Goal: Task Accomplishment & Management: Use online tool/utility

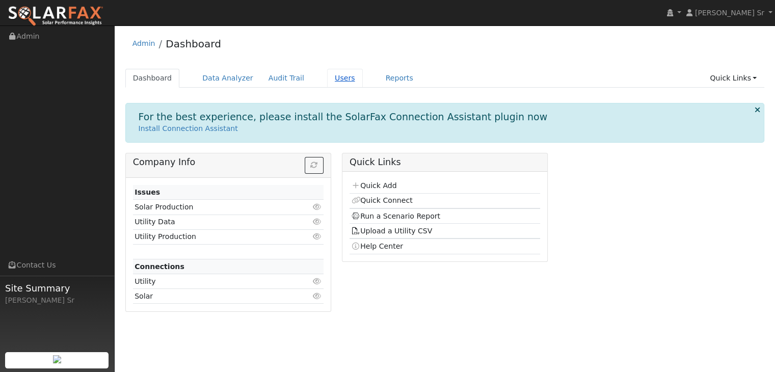
click at [327, 78] on link "Users" at bounding box center [345, 78] width 36 height 19
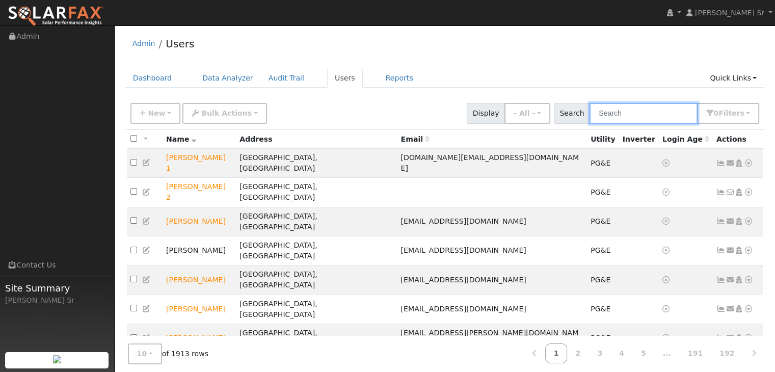
click at [618, 122] on input "text" at bounding box center [644, 113] width 108 height 21
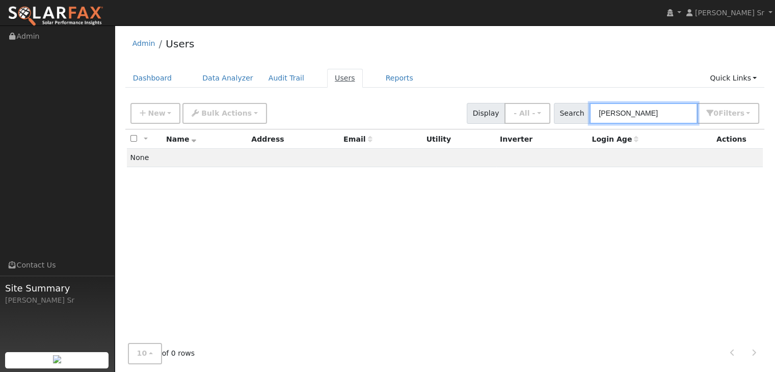
type input "[PERSON_NAME]"
click at [328, 80] on link "Users" at bounding box center [345, 78] width 36 height 19
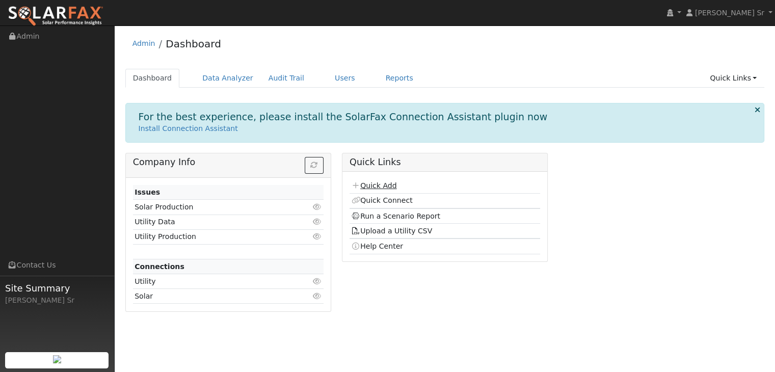
click at [387, 185] on link "Quick Add" at bounding box center [373, 185] width 45 height 8
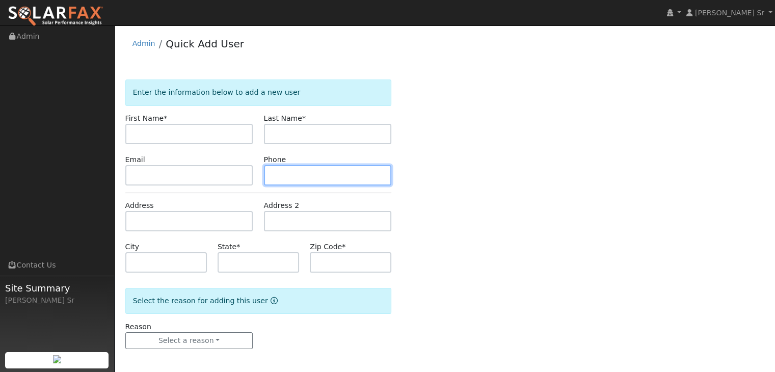
click at [386, 182] on input "text" at bounding box center [328, 175] width 128 height 20
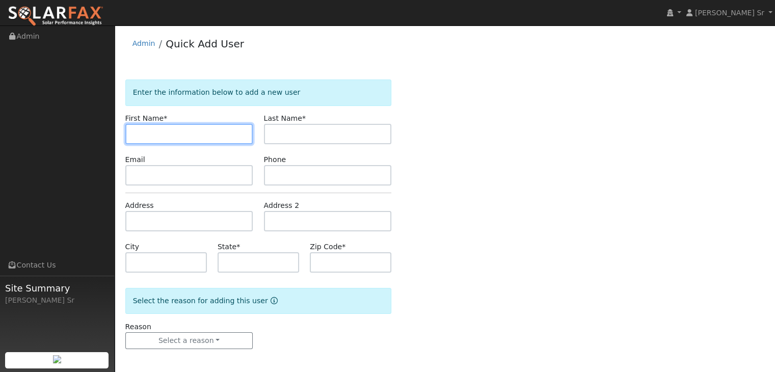
click at [160, 131] on input "text" at bounding box center [189, 134] width 128 height 20
type input "P"
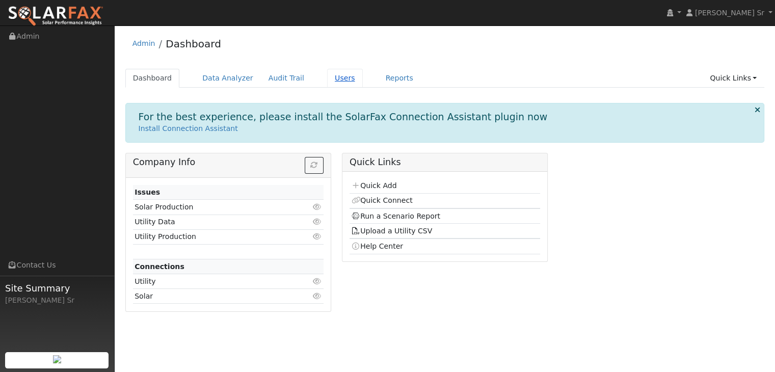
click at [328, 82] on link "Users" at bounding box center [345, 78] width 36 height 19
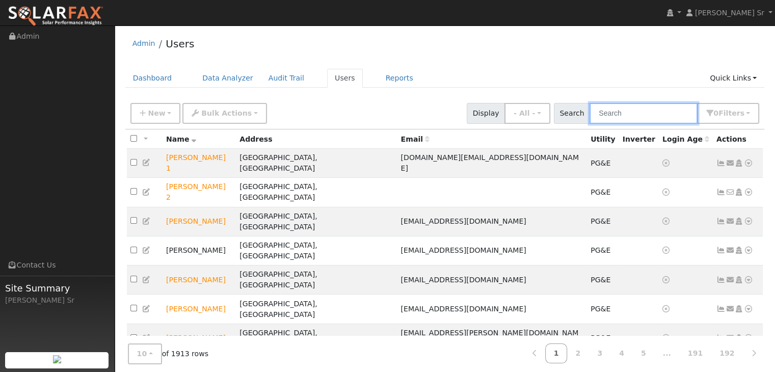
click at [614, 117] on input "text" at bounding box center [644, 113] width 108 height 21
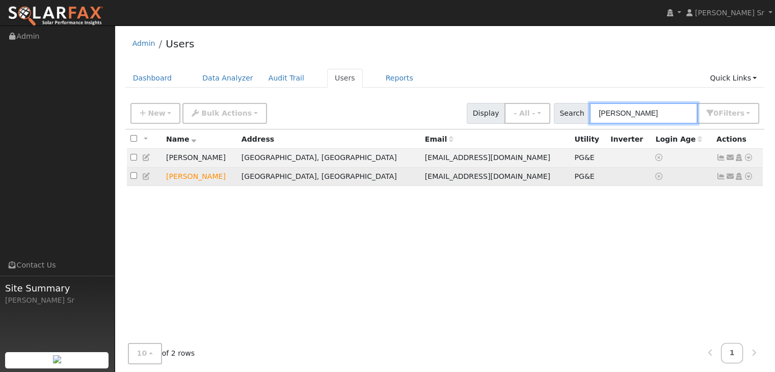
type input "[PERSON_NAME]"
click at [679, 176] on td at bounding box center [682, 176] width 61 height 19
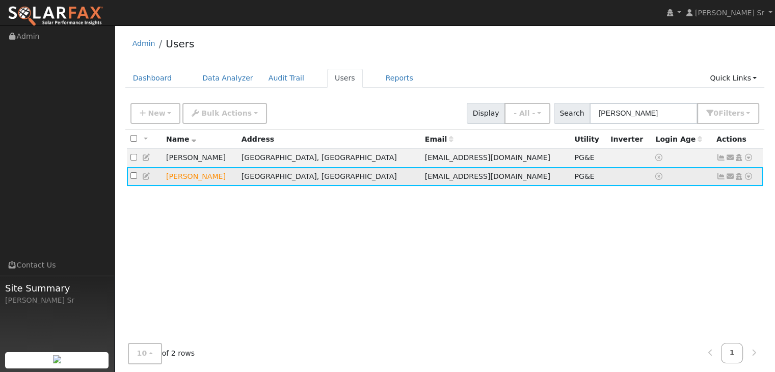
click at [679, 176] on td at bounding box center [682, 176] width 61 height 19
click at [607, 178] on td at bounding box center [629, 176] width 45 height 19
click at [750, 174] on icon at bounding box center [748, 176] width 9 height 7
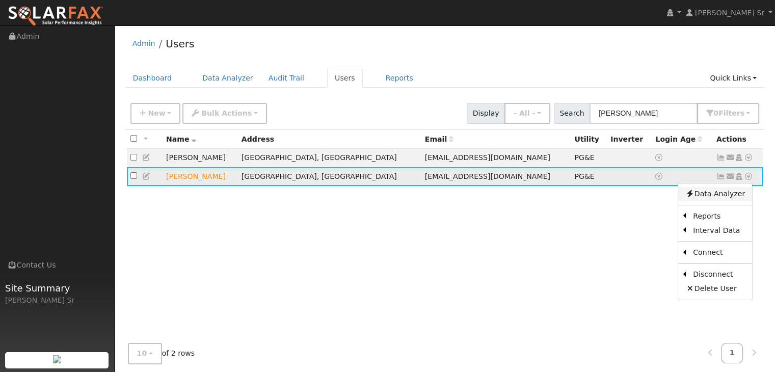
click at [720, 201] on link "Data Analyzer" at bounding box center [715, 194] width 74 height 14
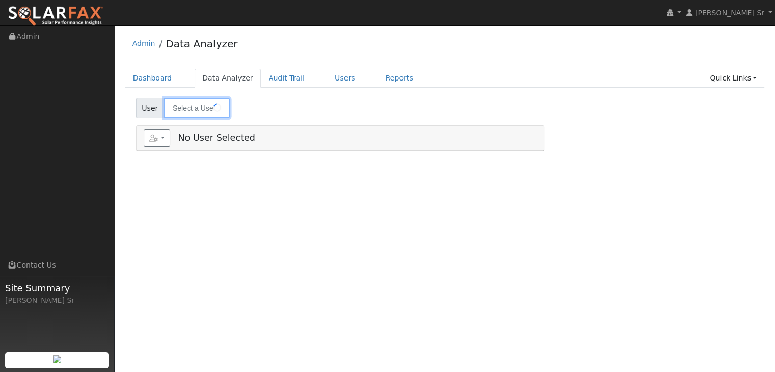
type input "[PERSON_NAME]"
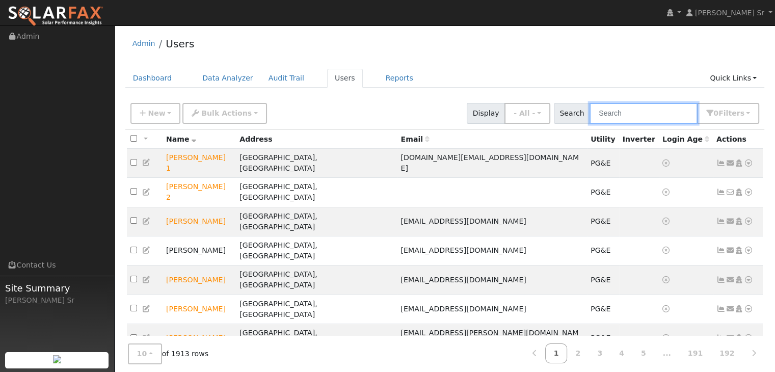
click at [605, 118] on input "text" at bounding box center [644, 113] width 108 height 21
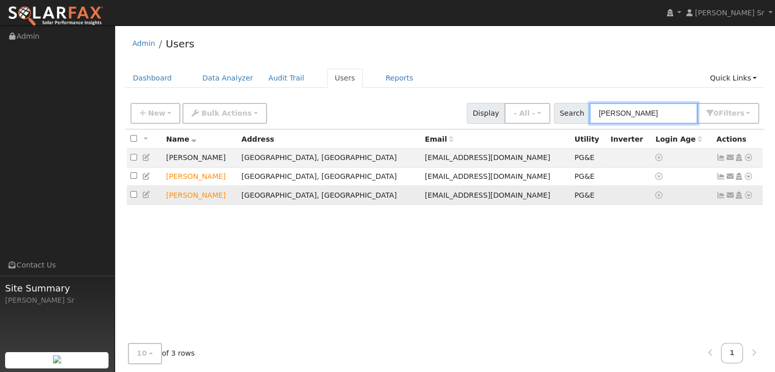
type input "[PERSON_NAME]"
click at [748, 196] on icon at bounding box center [748, 195] width 9 height 7
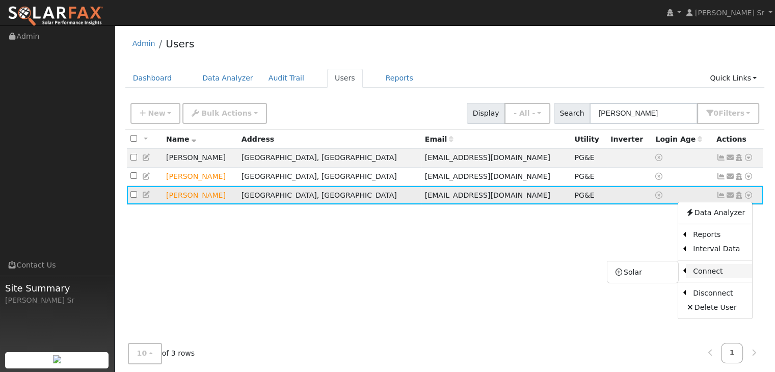
click at [709, 270] on link "Connect" at bounding box center [719, 271] width 66 height 14
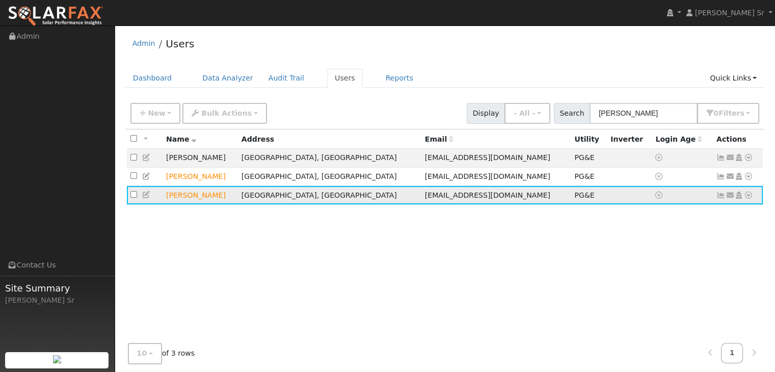
click at [747, 196] on icon at bounding box center [748, 195] width 9 height 7
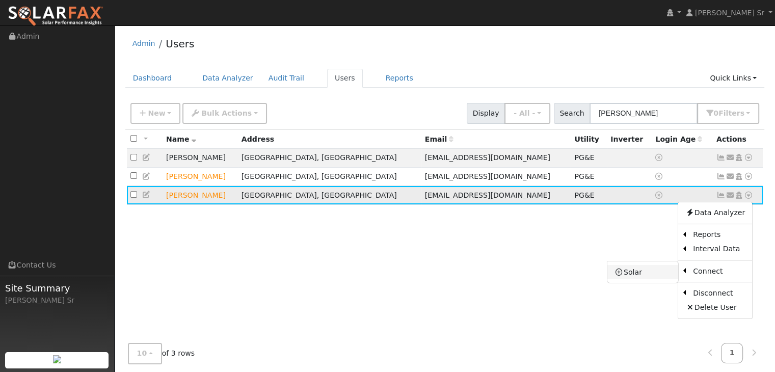
click at [639, 274] on link "Solar" at bounding box center [642, 272] width 71 height 14
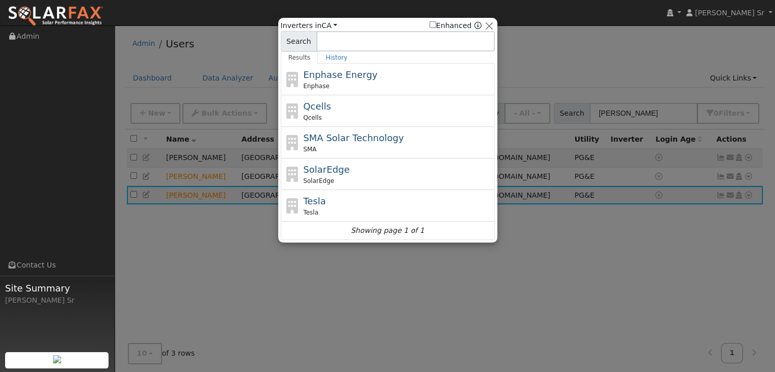
click at [552, 257] on div at bounding box center [387, 186] width 775 height 372
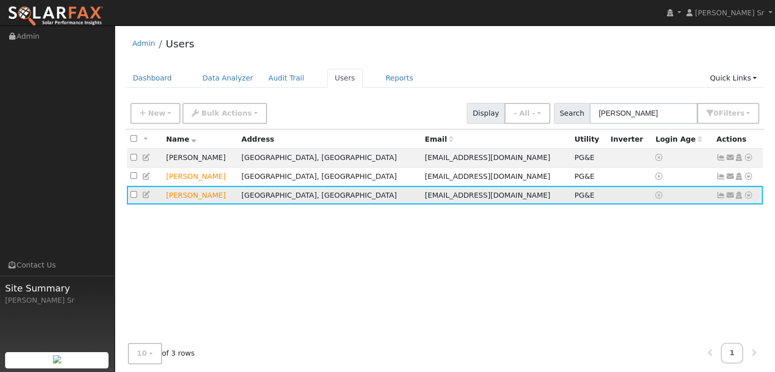
click at [752, 194] on icon at bounding box center [748, 195] width 9 height 7
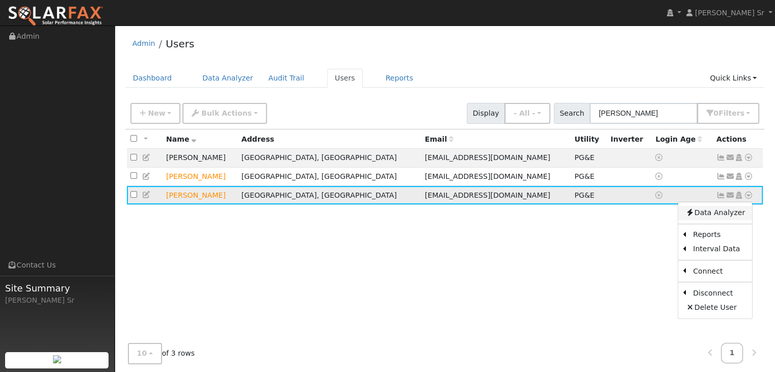
click at [720, 213] on link "Data Analyzer" at bounding box center [715, 213] width 74 height 14
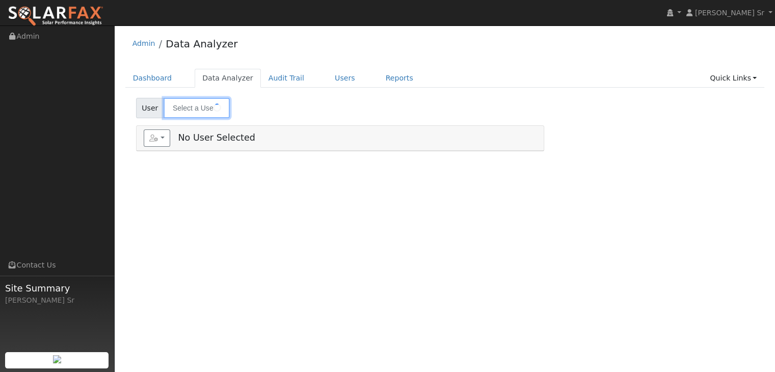
type input "[PERSON_NAME]"
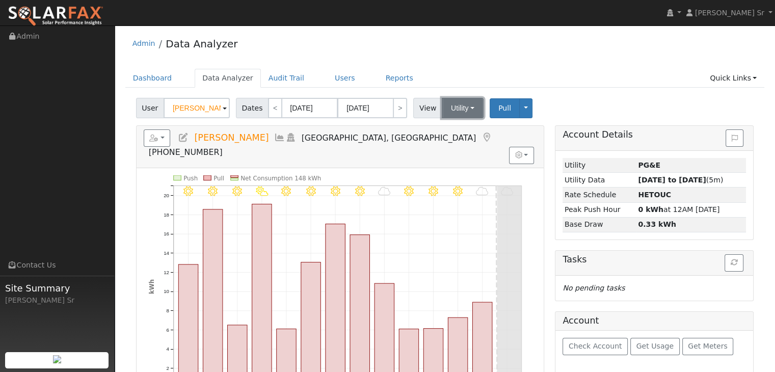
click at [465, 109] on button "Utility" at bounding box center [463, 108] width 42 height 20
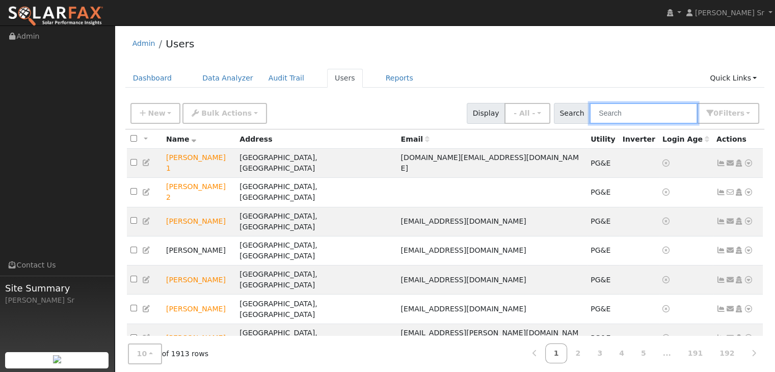
click at [616, 117] on input "text" at bounding box center [644, 113] width 108 height 21
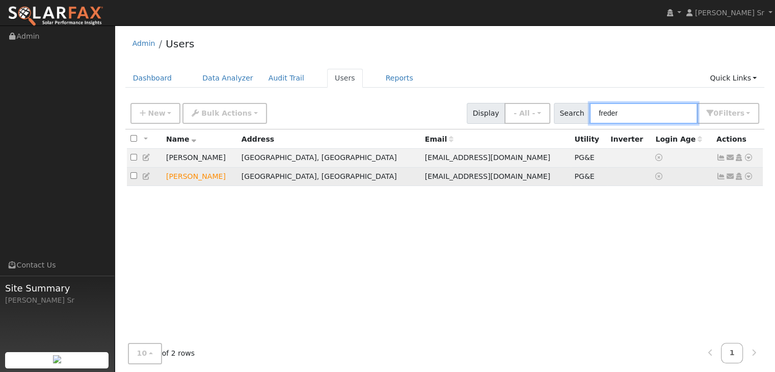
type input "freder"
click at [746, 176] on icon at bounding box center [748, 176] width 9 height 7
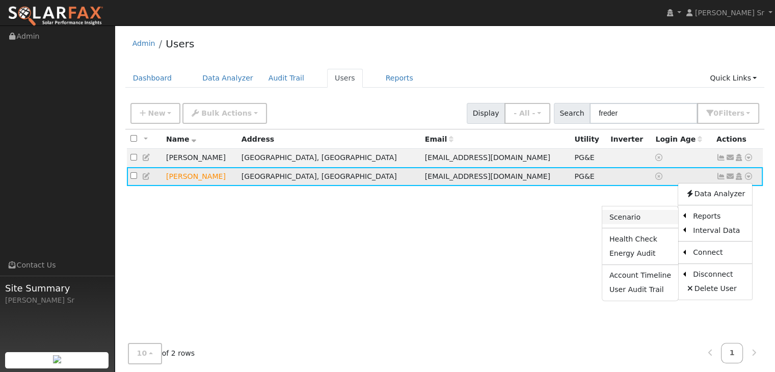
click at [641, 219] on link "Scenario" at bounding box center [640, 217] width 76 height 14
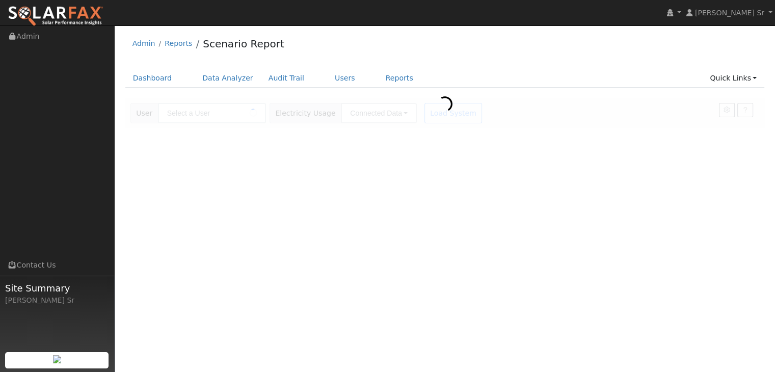
type input "[PERSON_NAME]"
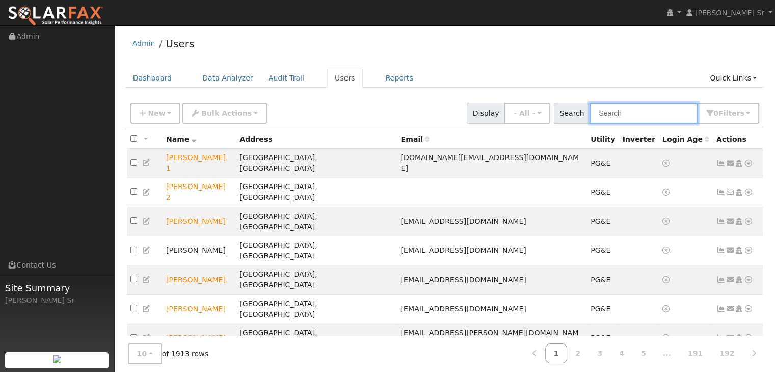
click at [610, 114] on input "text" at bounding box center [644, 113] width 108 height 21
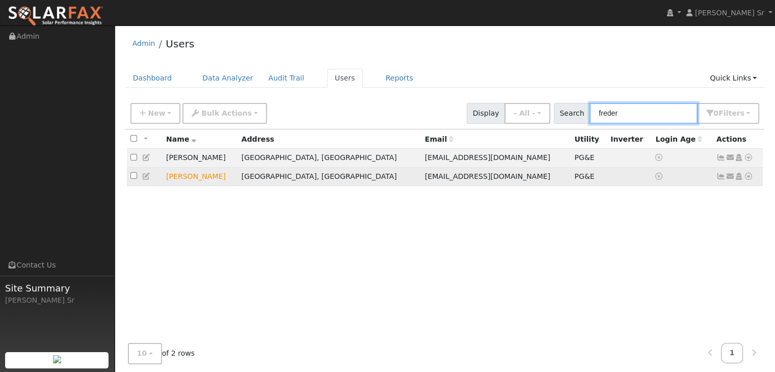
type input "freder"
click at [748, 177] on icon at bounding box center [748, 176] width 9 height 7
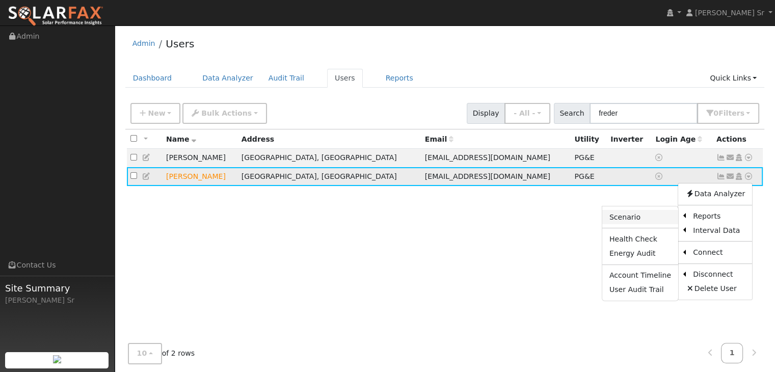
click at [633, 220] on link "Scenario" at bounding box center [640, 217] width 76 height 14
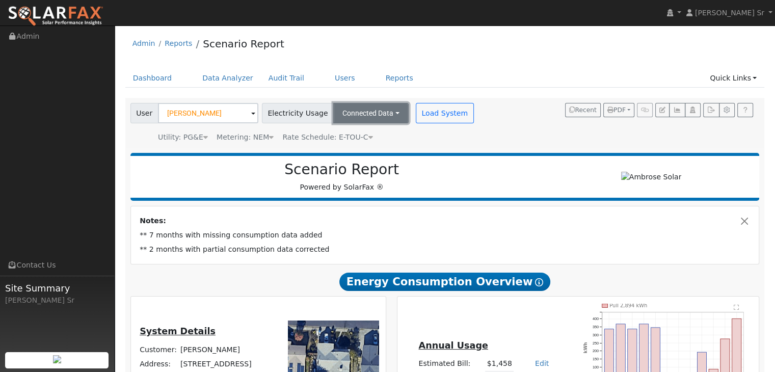
click at [384, 115] on button "Connected Data" at bounding box center [370, 113] width 75 height 20
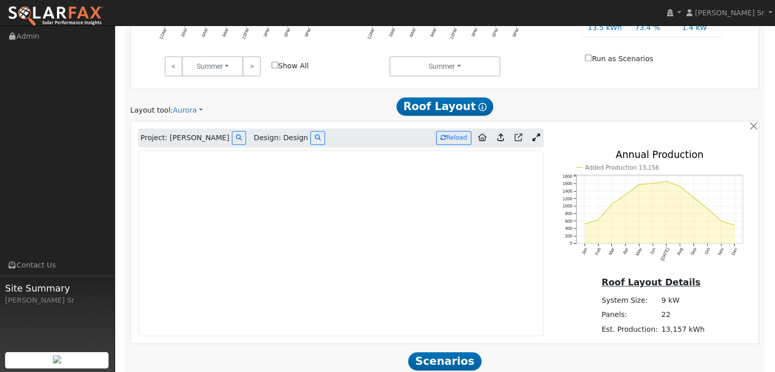
scroll to position [549, 0]
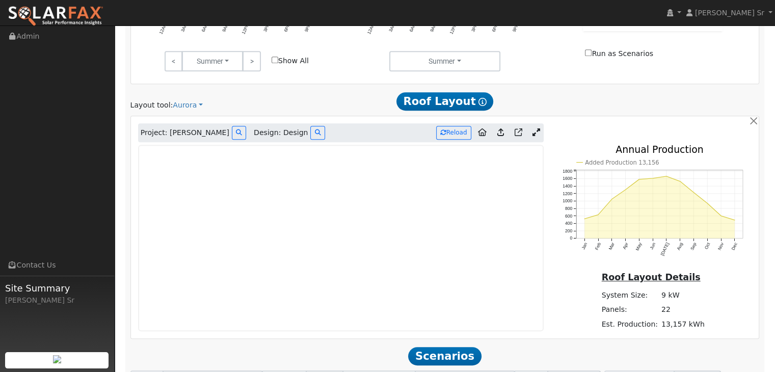
click at [535, 131] on icon at bounding box center [537, 132] width 8 height 8
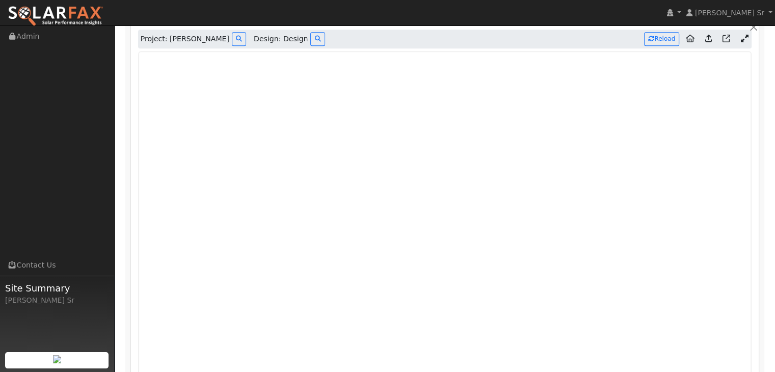
scroll to position [640, 0]
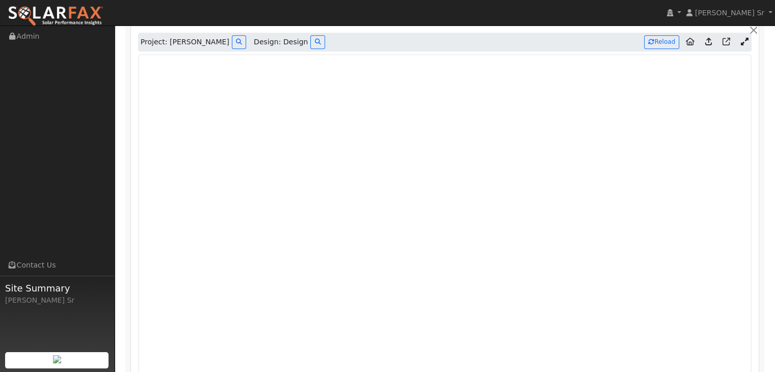
click at [268, 45] on span "Design: Design" at bounding box center [281, 42] width 54 height 11
click at [314, 42] on icon at bounding box center [317, 42] width 6 height 6
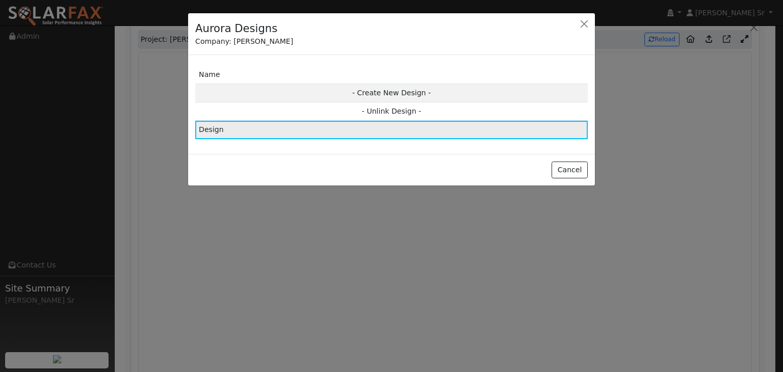
click at [253, 127] on td "Design" at bounding box center [391, 130] width 392 height 18
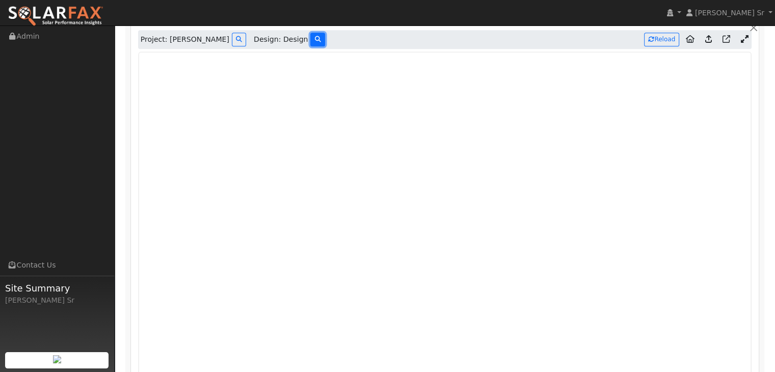
click at [314, 39] on icon at bounding box center [317, 39] width 6 height 6
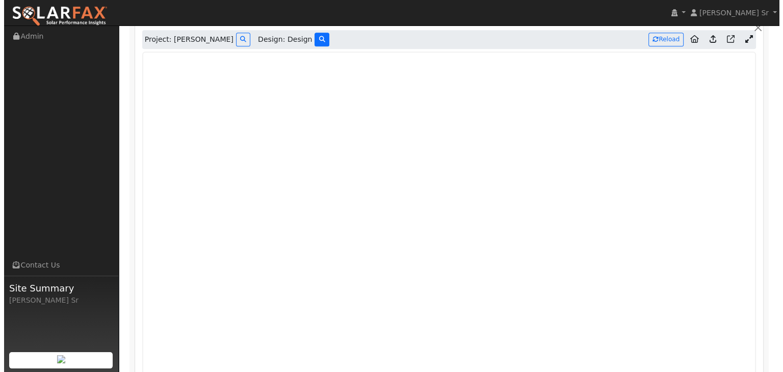
scroll to position [646, 0]
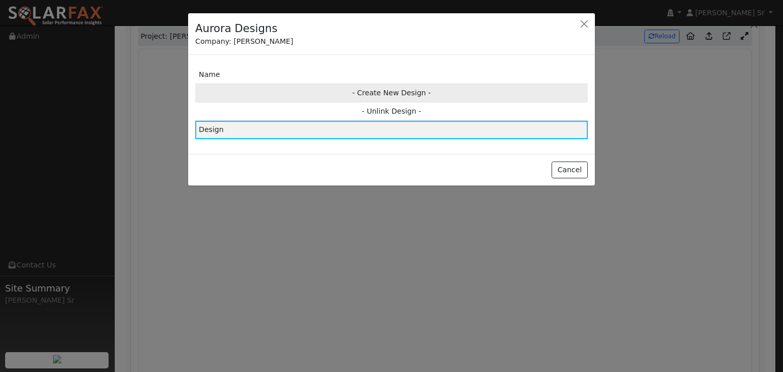
click at [246, 91] on td "- Create New Design -" at bounding box center [391, 93] width 392 height 18
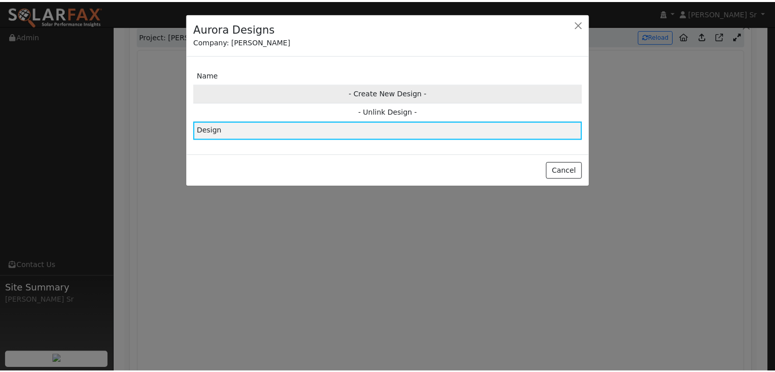
scroll to position [648, 0]
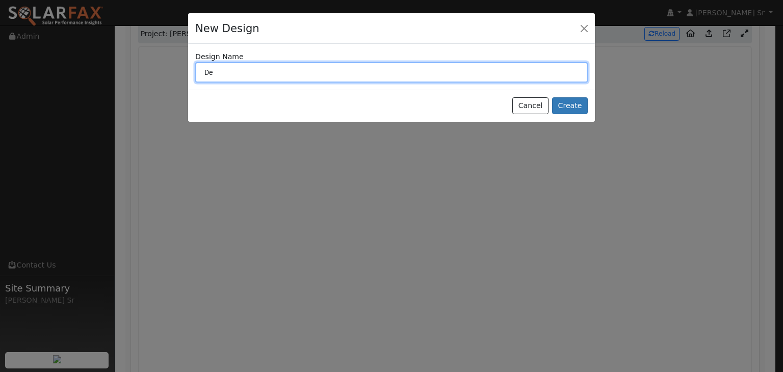
type input "D"
type input "Frederick Tecson"
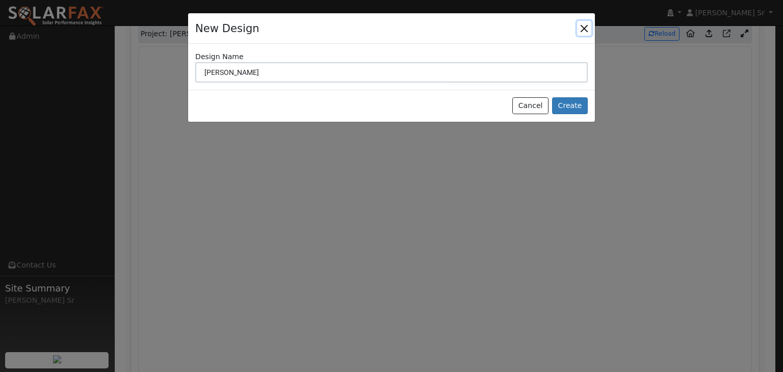
click at [585, 31] on button "button" at bounding box center [584, 28] width 14 height 14
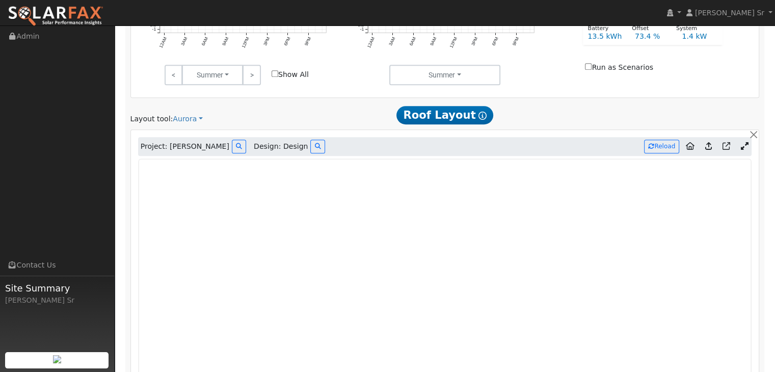
scroll to position [535, 0]
click at [236, 145] on icon at bounding box center [239, 147] width 6 height 6
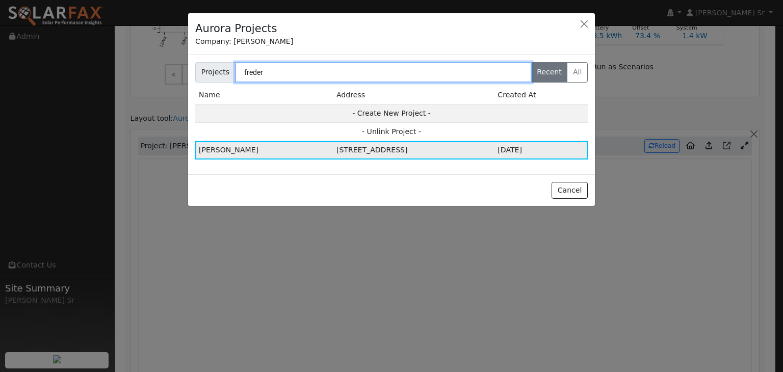
type input "freder"
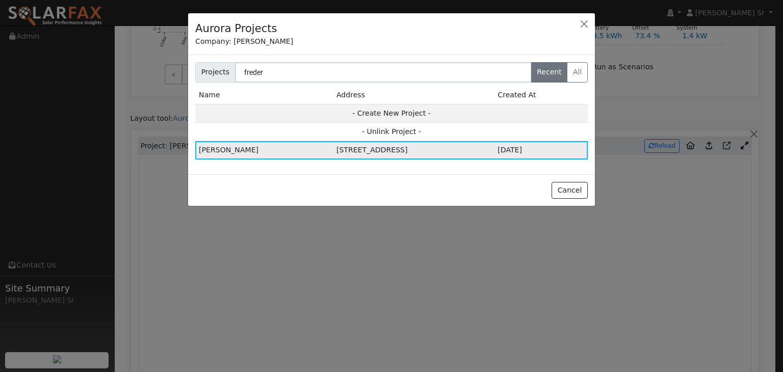
click at [451, 149] on td "[STREET_ADDRESS]" at bounding box center [413, 150] width 161 height 18
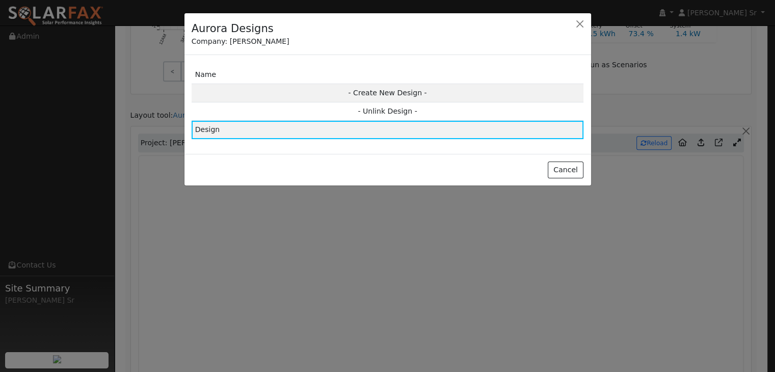
scroll to position [538, 0]
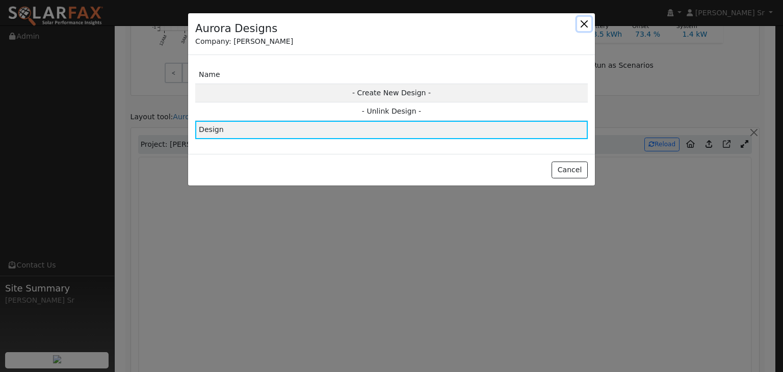
click at [586, 20] on button "button" at bounding box center [584, 24] width 14 height 14
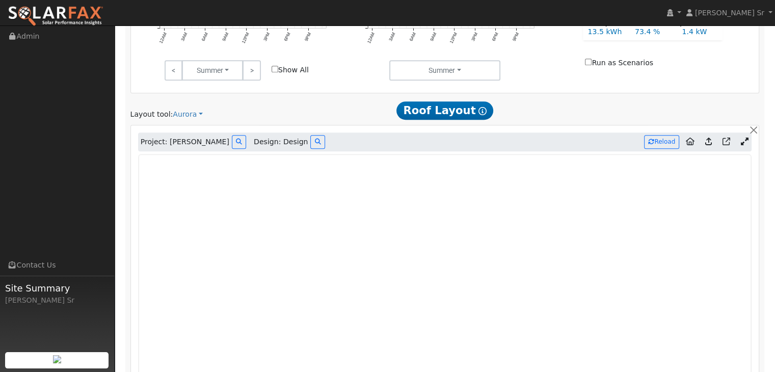
scroll to position [538, 0]
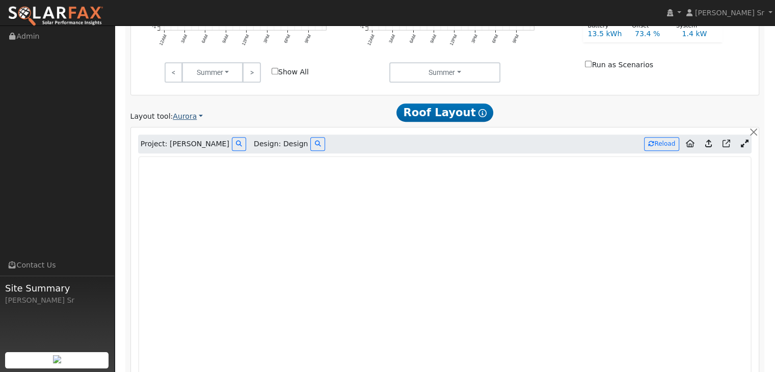
click at [180, 116] on link "Aurora" at bounding box center [188, 116] width 30 height 11
click at [186, 161] on link "Aurora" at bounding box center [205, 162] width 71 height 14
click at [181, 117] on link "Aurora" at bounding box center [188, 116] width 30 height 11
click at [194, 164] on link "Aurora" at bounding box center [205, 162] width 71 height 14
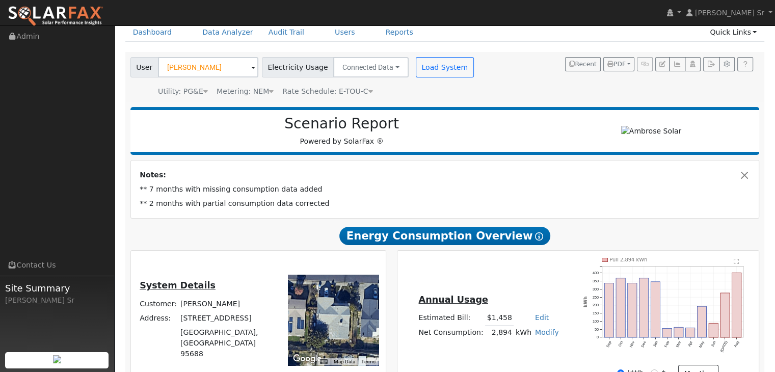
scroll to position [0, 0]
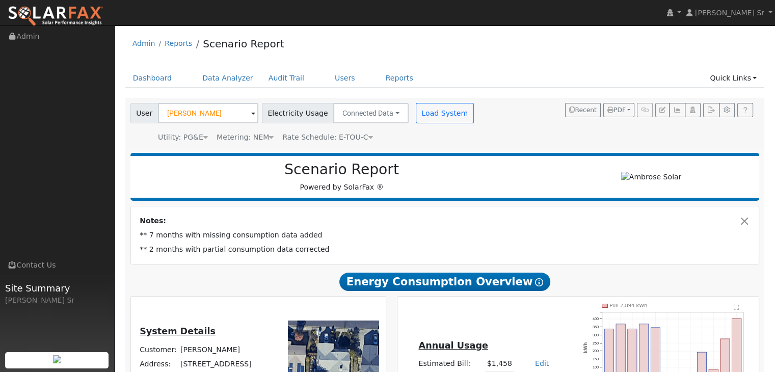
click at [493, 228] on td "** 7 months with missing consumption data added" at bounding box center [445, 235] width 614 height 14
click at [507, 230] on td "** 7 months with missing consumption data added" at bounding box center [445, 235] width 614 height 14
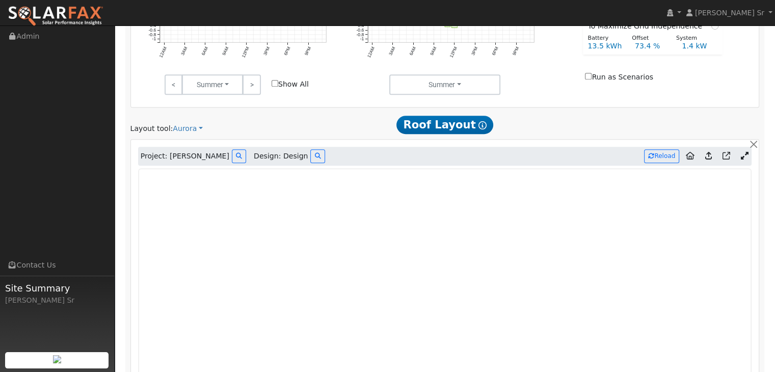
scroll to position [526, 0]
click at [186, 131] on link "Aurora" at bounding box center [188, 128] width 30 height 11
click at [194, 174] on link "Aurora" at bounding box center [205, 175] width 71 height 14
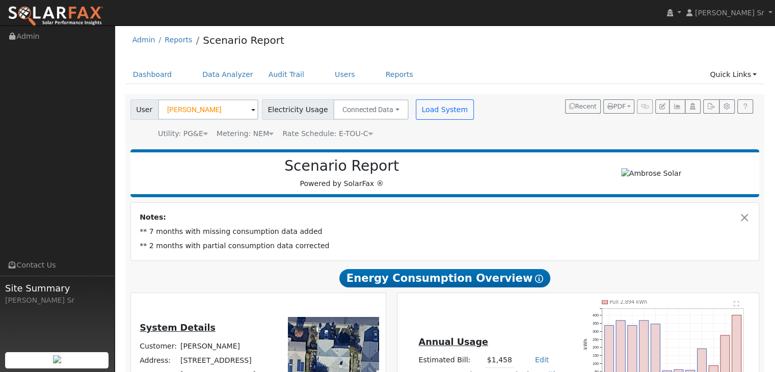
scroll to position [3, 0]
click at [757, 74] on link "Quick Links" at bounding box center [733, 75] width 62 height 19
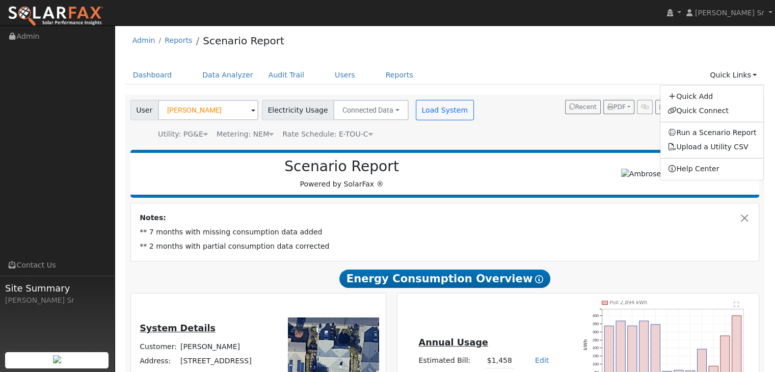
click at [487, 56] on div "Admin Reports Scenario Report" at bounding box center [445, 43] width 640 height 31
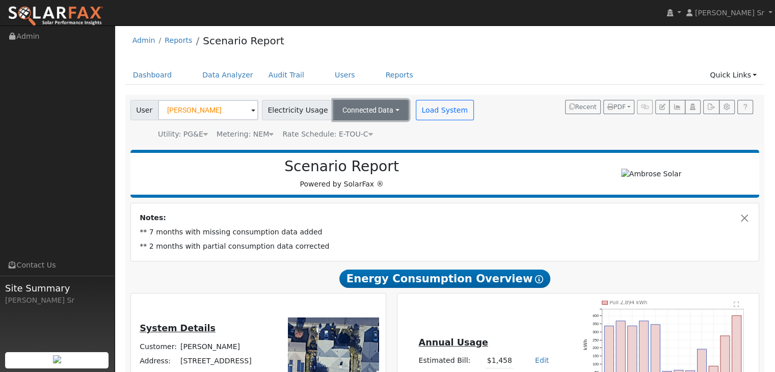
drag, startPoint x: 381, startPoint y: 107, endPoint x: 365, endPoint y: 108, distance: 16.3
click at [365, 108] on button "Connected Data" at bounding box center [370, 110] width 75 height 20
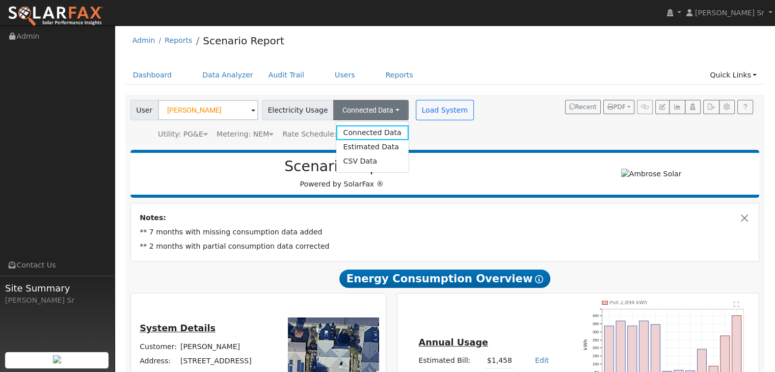
click at [489, 66] on ul "Dashboard Data Analyzer Audit Trail Users Reports Quick Links Quick Add Quick C…" at bounding box center [445, 75] width 640 height 19
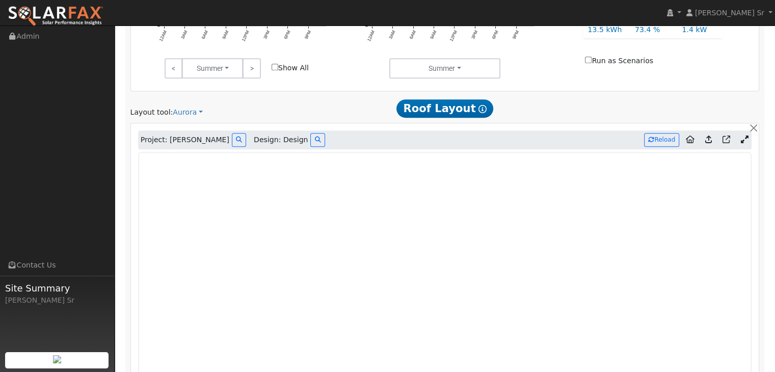
scroll to position [542, 0]
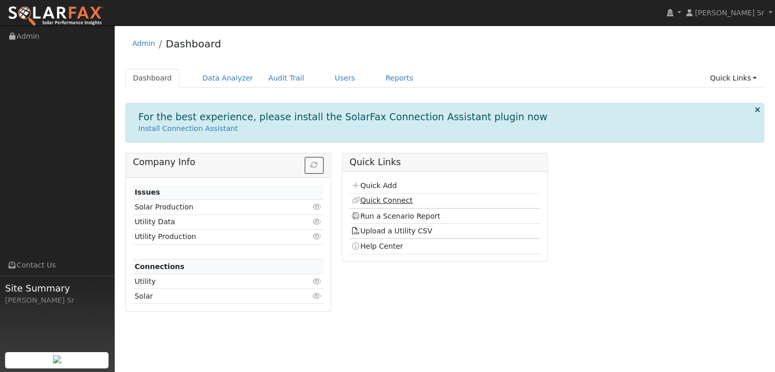
click at [386, 200] on link "Quick Connect" at bounding box center [381, 200] width 61 height 8
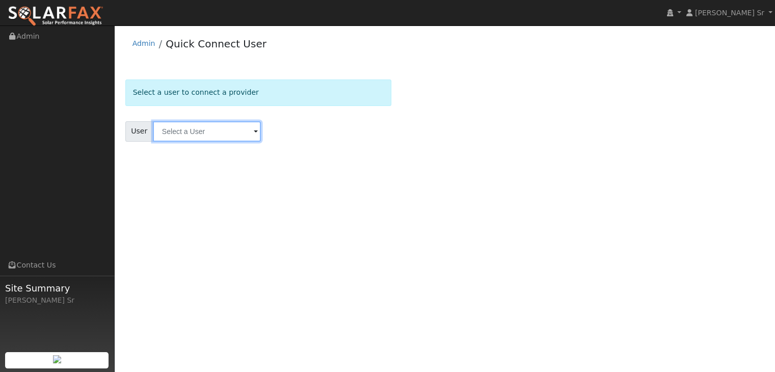
click at [249, 132] on input "text" at bounding box center [207, 131] width 108 height 20
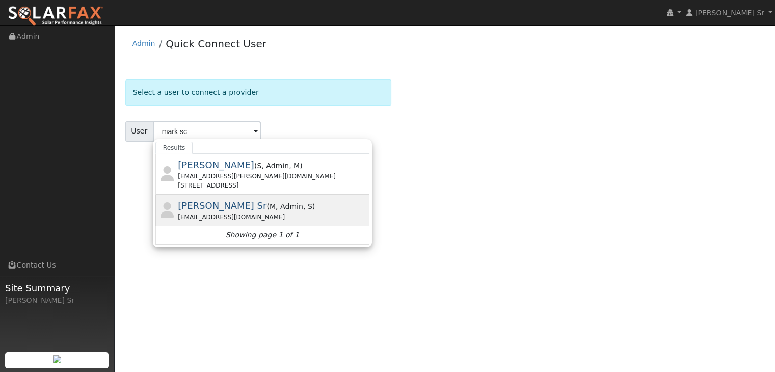
click at [216, 207] on span "[PERSON_NAME] Sr" at bounding box center [222, 205] width 89 height 11
type input "[PERSON_NAME] Sr"
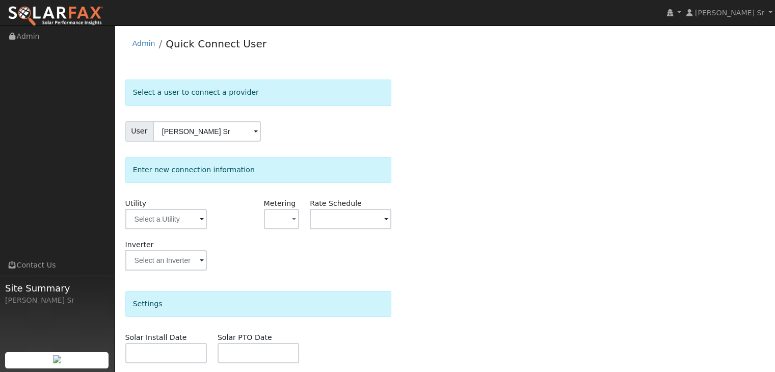
click at [200, 219] on span at bounding box center [202, 220] width 4 height 12
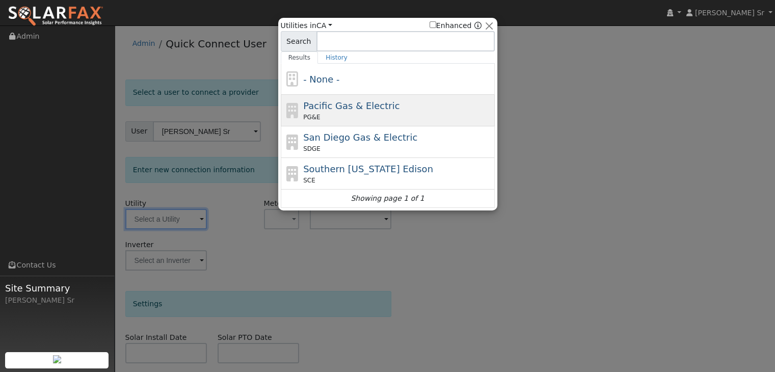
click at [340, 102] on span "Pacific Gas & Electric" at bounding box center [351, 105] width 96 height 11
type input "PG&E"
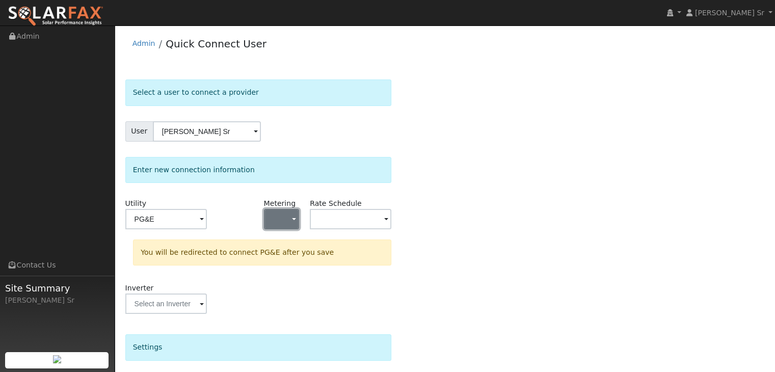
click at [289, 219] on button "button" at bounding box center [282, 219] width 36 height 20
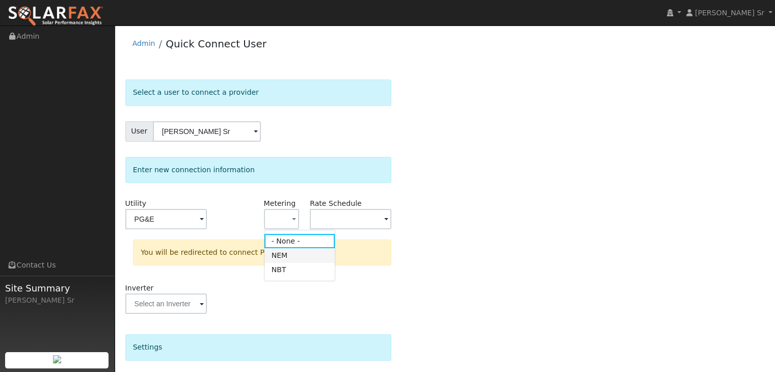
click at [282, 254] on link "NEM" at bounding box center [299, 255] width 71 height 14
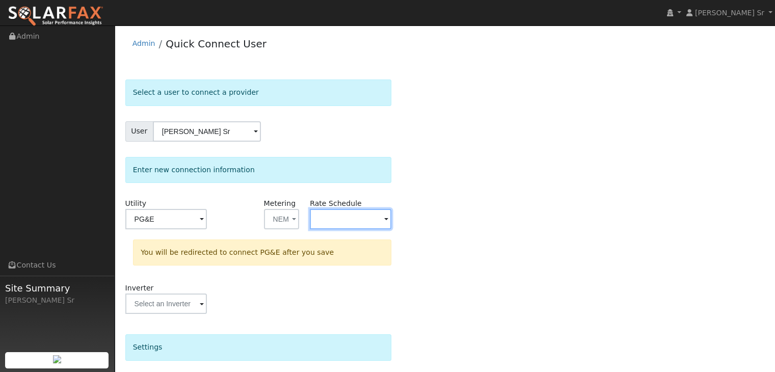
click at [383, 218] on input "text" at bounding box center [351, 219] width 82 height 20
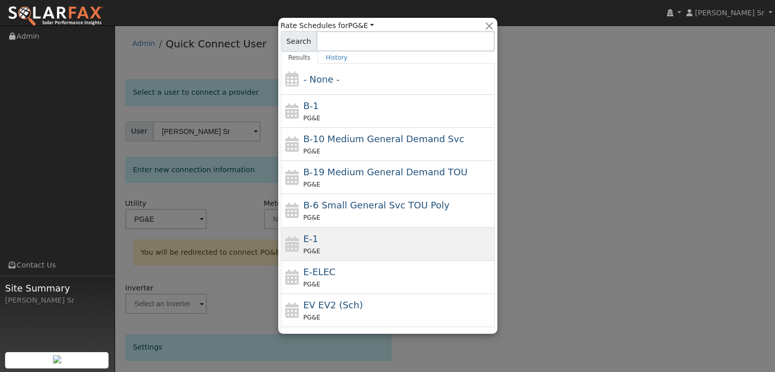
click at [363, 234] on div "E-1 PG&E" at bounding box center [397, 244] width 189 height 24
type input "E-1"
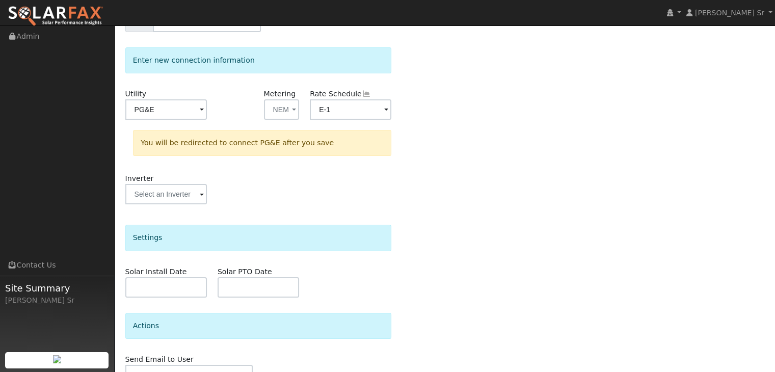
scroll to position [110, 0]
click at [195, 194] on input "text" at bounding box center [166, 193] width 82 height 20
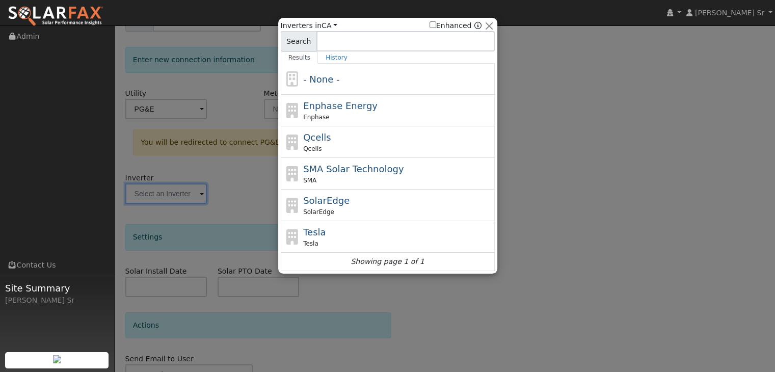
click at [231, 232] on div at bounding box center [387, 186] width 775 height 372
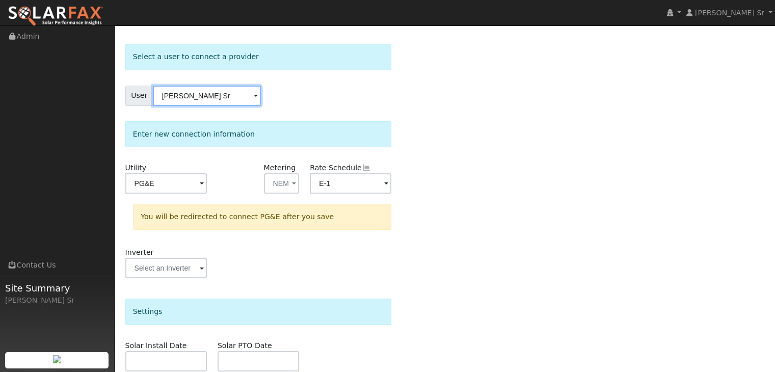
scroll to position [34, 0]
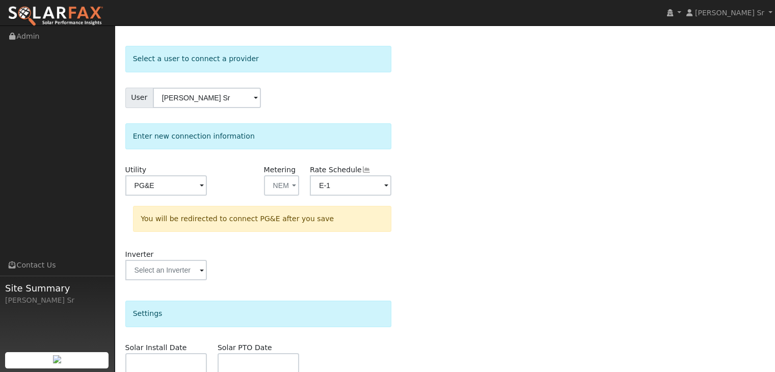
click at [461, 217] on div "Select a user to connect a provider User [PERSON_NAME] Account Default Account …" at bounding box center [445, 272] width 640 height 453
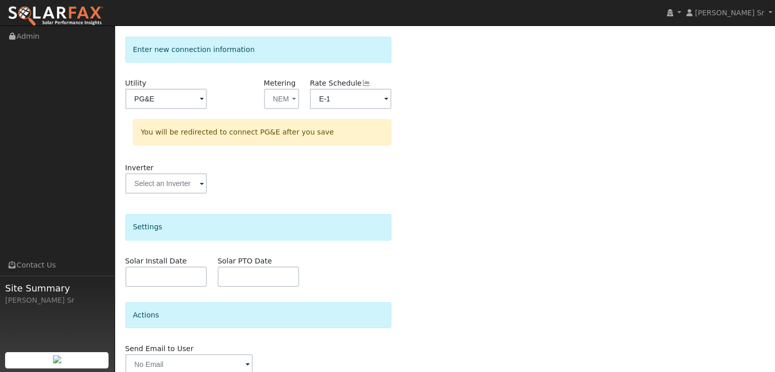
scroll to position [164, 0]
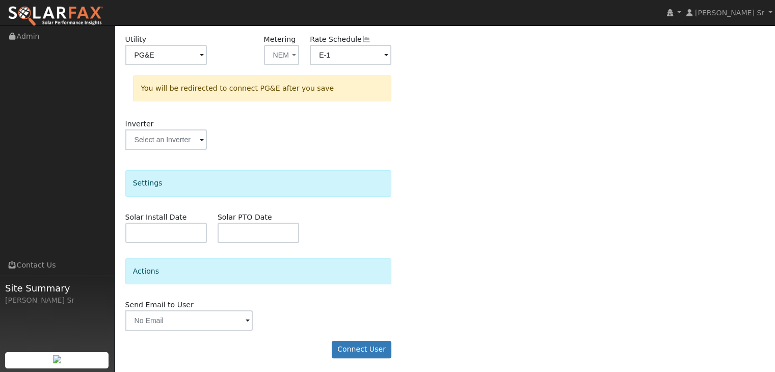
click at [203, 139] on span at bounding box center [202, 141] width 4 height 12
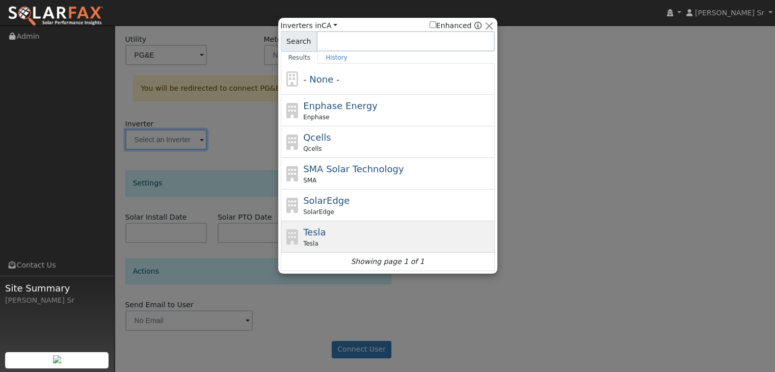
click at [323, 230] on div "Tesla Tesla" at bounding box center [397, 236] width 189 height 23
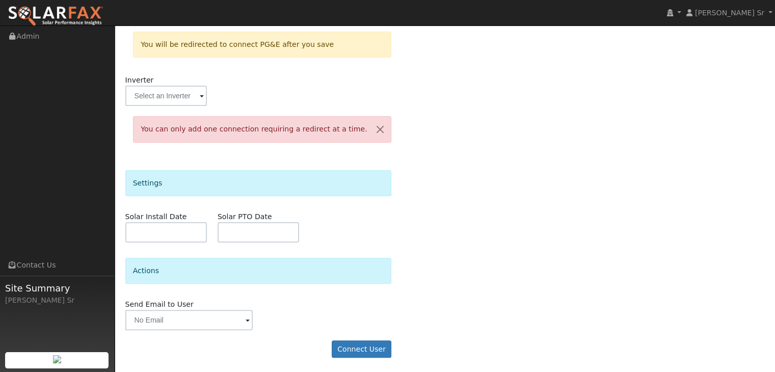
scroll to position [206, 0]
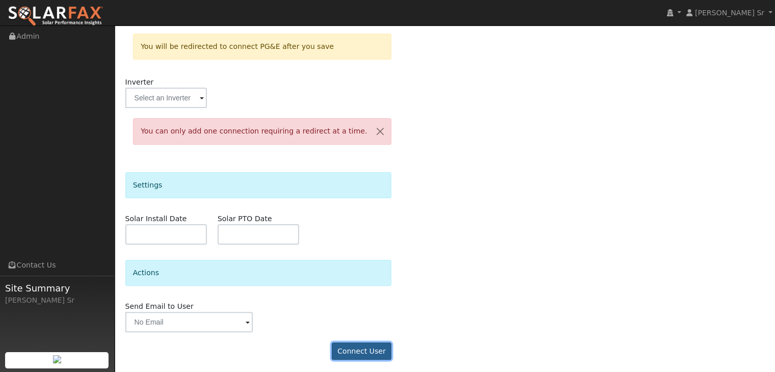
click at [363, 349] on button "Connect User" at bounding box center [362, 350] width 60 height 17
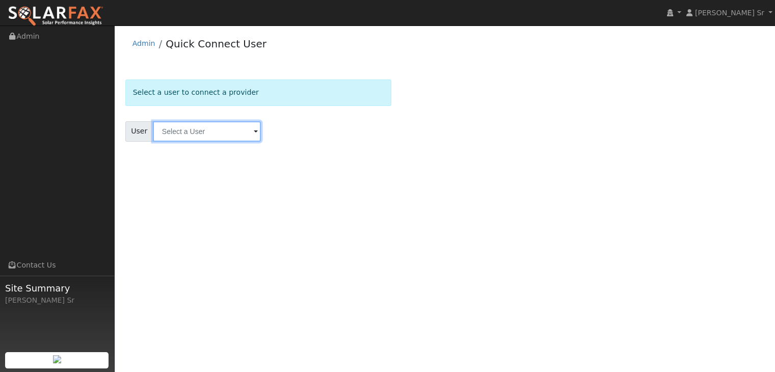
click at [240, 133] on input "text" at bounding box center [207, 131] width 108 height 20
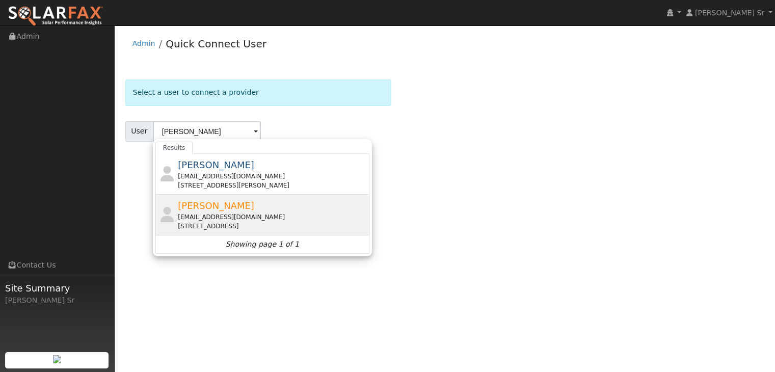
click at [236, 223] on div "[STREET_ADDRESS]" at bounding box center [272, 226] width 189 height 9
type input "[PERSON_NAME]"
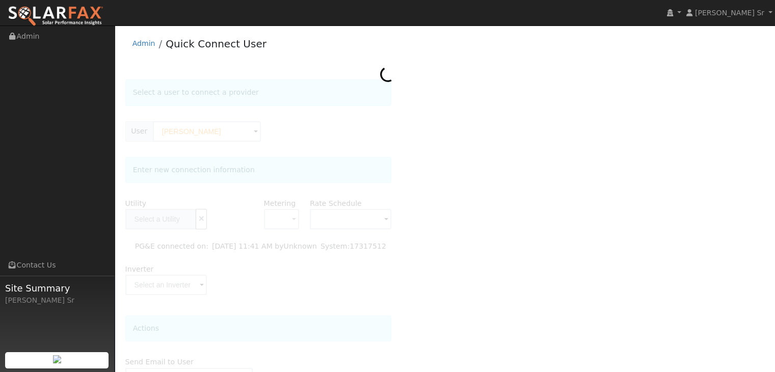
type input "PG&E"
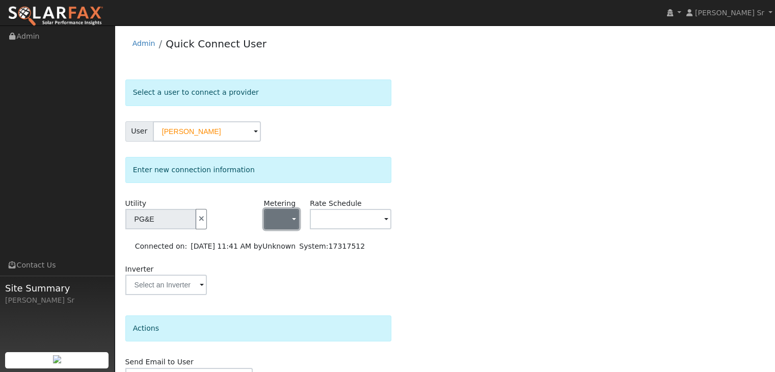
click at [293, 216] on span "button" at bounding box center [294, 220] width 4 height 11
click at [284, 255] on link "NEM" at bounding box center [299, 255] width 71 height 14
click at [383, 216] on input "text" at bounding box center [351, 219] width 82 height 20
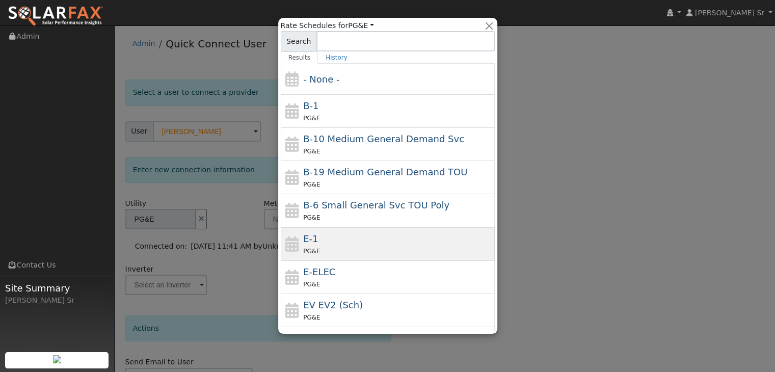
click at [362, 237] on div "E-1 PG&E" at bounding box center [397, 244] width 189 height 24
type input "E-1"
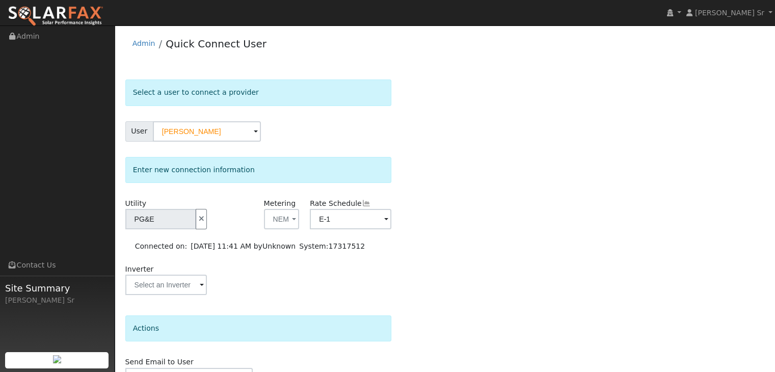
scroll to position [58, 0]
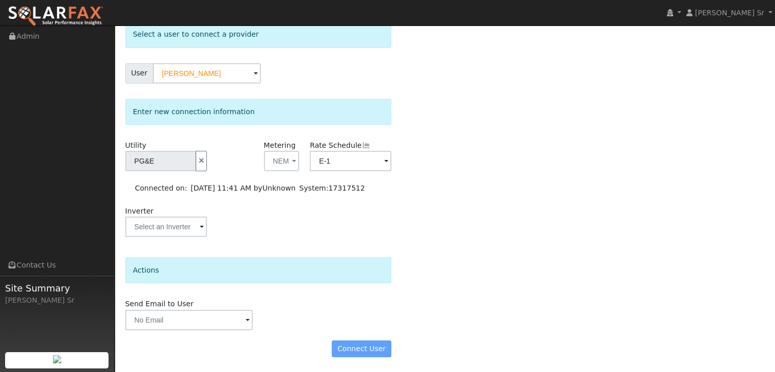
click at [369, 348] on div "Connect User" at bounding box center [258, 348] width 277 height 17
click at [363, 347] on div "Connect User" at bounding box center [258, 348] width 277 height 17
drag, startPoint x: 363, startPoint y: 347, endPoint x: 319, endPoint y: 234, distance: 121.2
click at [319, 234] on div "Inverter" at bounding box center [258, 226] width 277 height 41
click at [198, 225] on input "text" at bounding box center [166, 227] width 82 height 20
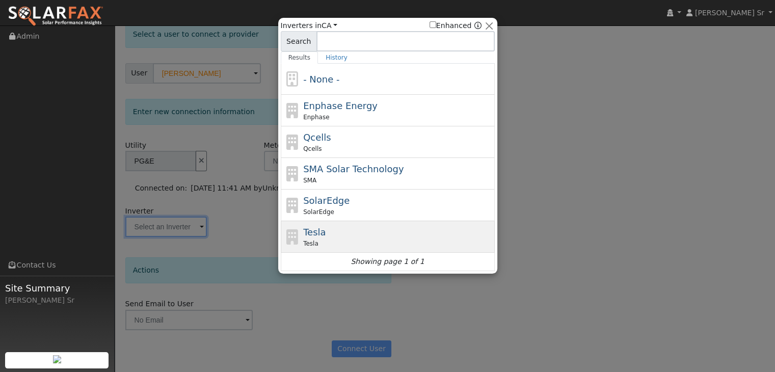
click at [338, 241] on div "Tesla" at bounding box center [397, 243] width 189 height 9
type input "Tesla"
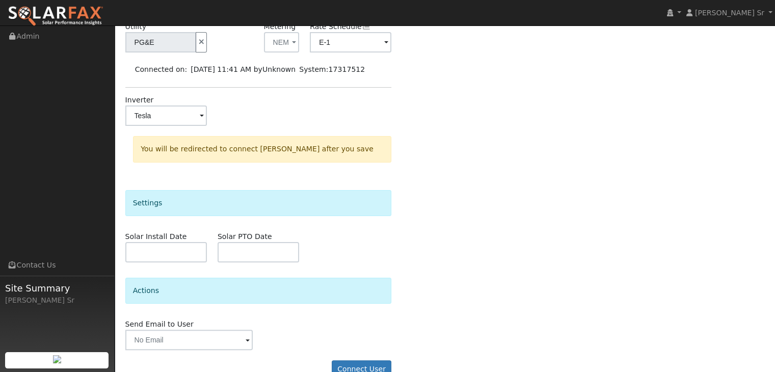
scroll to position [197, 0]
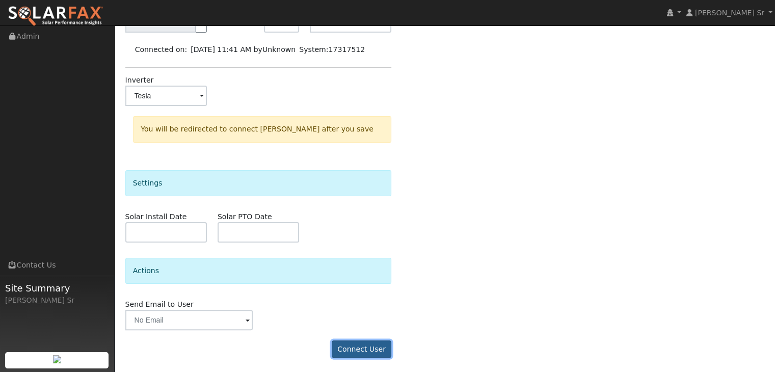
click at [359, 351] on button "Connect User" at bounding box center [362, 348] width 60 height 17
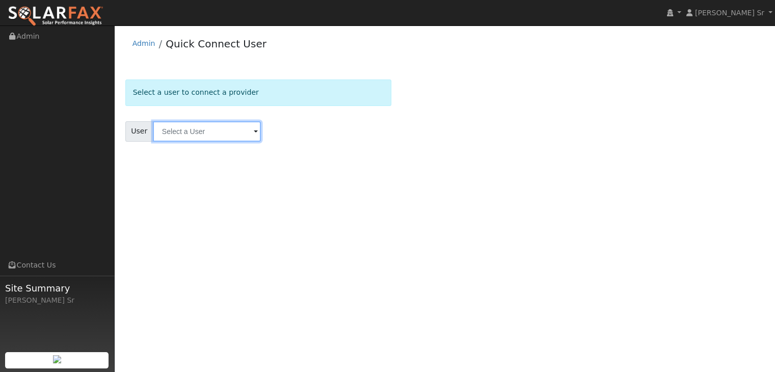
click at [245, 129] on input "text" at bounding box center [207, 131] width 108 height 20
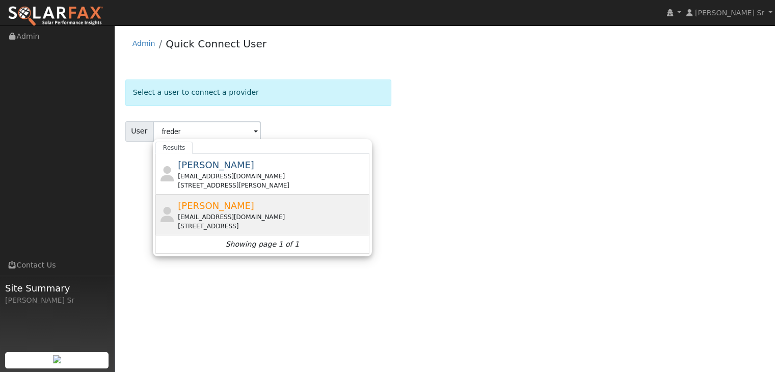
click at [262, 207] on div "Frederick Tecson Fredericktecson@gmail.com 167 Highland Avenue, Vacaville, CA 9…" at bounding box center [272, 215] width 189 height 32
type input "Frederick Tecson"
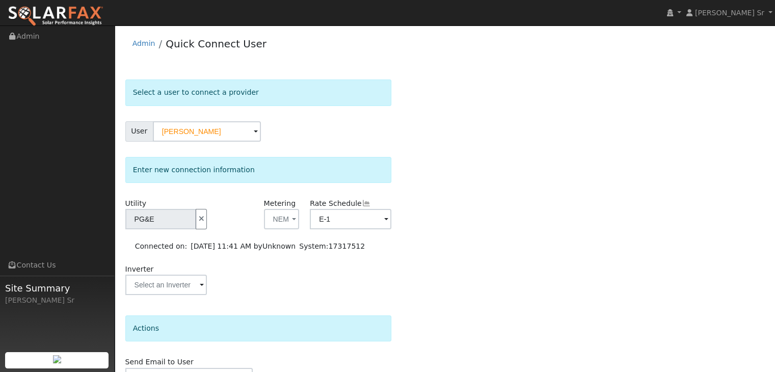
scroll to position [58, 0]
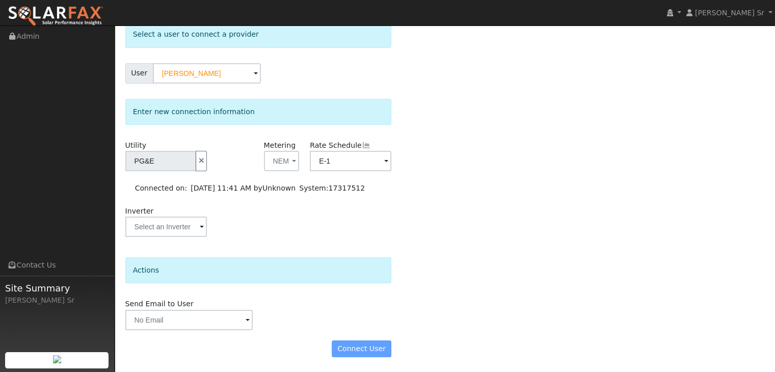
click at [366, 344] on div "Connect User" at bounding box center [258, 348] width 277 height 17
click at [247, 319] on span at bounding box center [248, 321] width 4 height 12
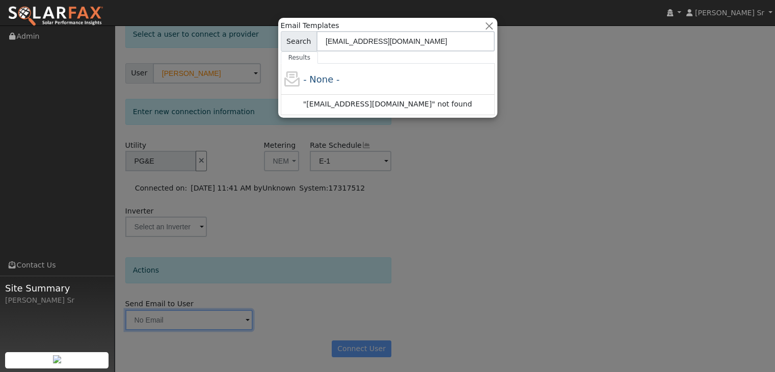
type input "m.schroedersr@ambrosesolar.com"
click at [393, 109] on div ""m.schroedersr@ambrosesolar.com" not found" at bounding box center [388, 105] width 214 height 20
click at [528, 104] on div at bounding box center [387, 186] width 775 height 372
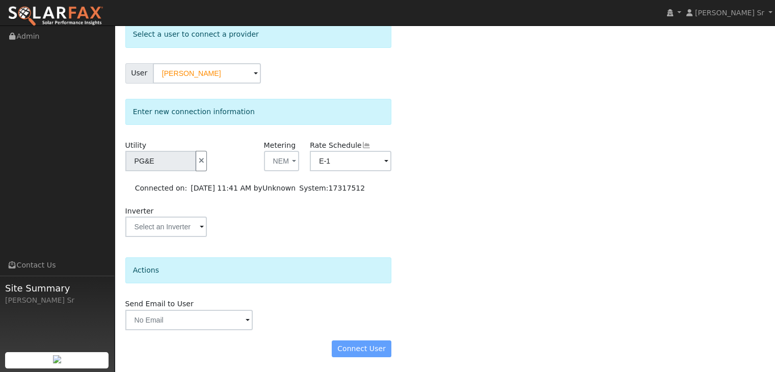
click at [366, 342] on div "Connect User" at bounding box center [258, 348] width 277 height 17
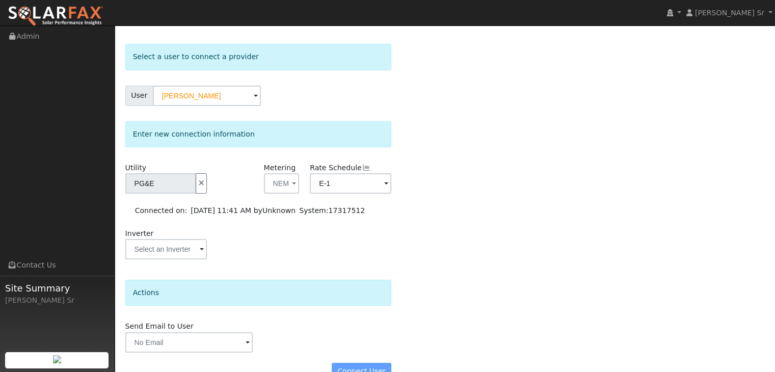
scroll to position [38, 0]
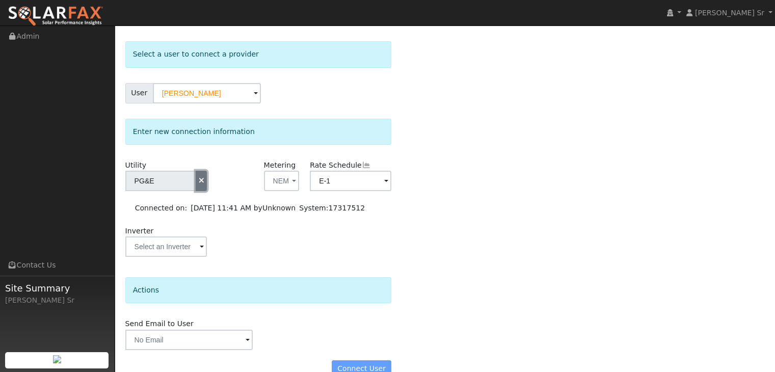
click at [200, 181] on icon "button" at bounding box center [201, 180] width 9 height 7
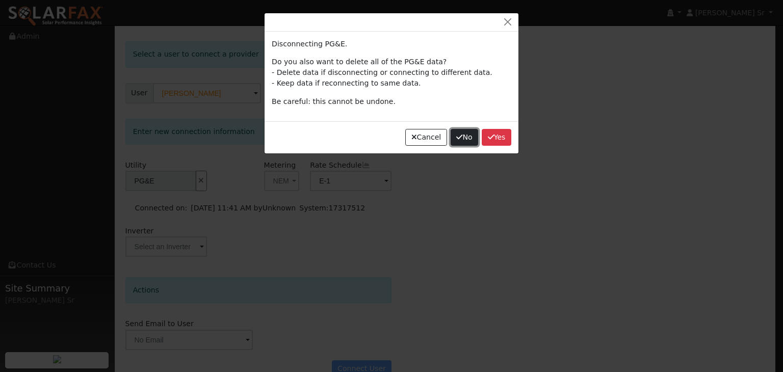
click at [463, 137] on button "No" at bounding box center [465, 137] width 28 height 17
click at [460, 134] on icon "button" at bounding box center [459, 137] width 6 height 7
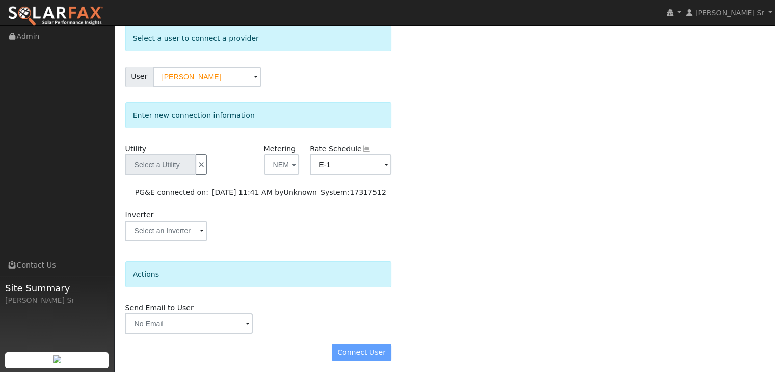
scroll to position [87, 0]
click at [200, 166] on icon "button" at bounding box center [201, 165] width 9 height 7
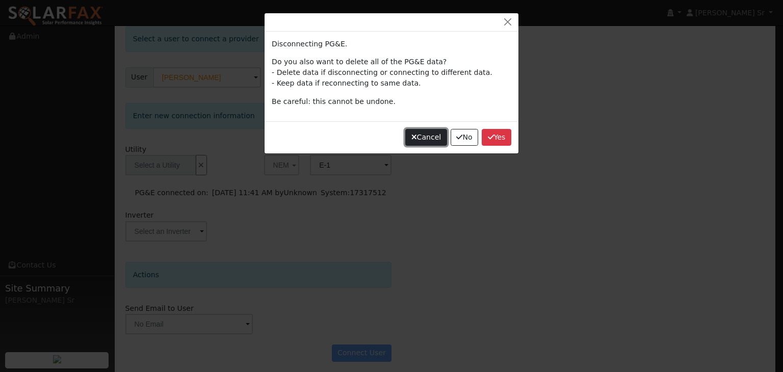
click at [432, 134] on button "Cancel" at bounding box center [426, 137] width 42 height 17
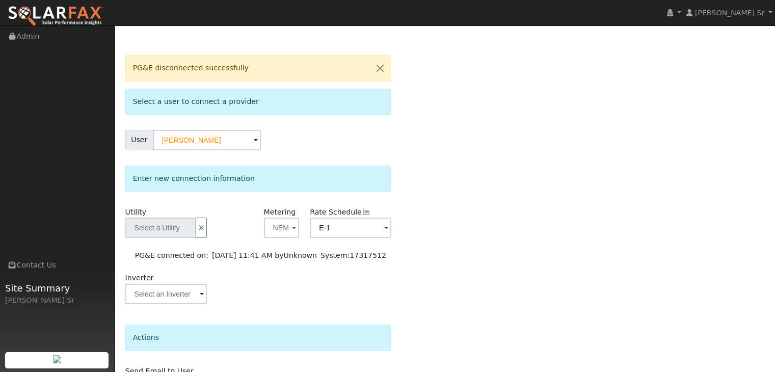
scroll to position [25, 0]
click at [377, 66] on button "button" at bounding box center [379, 67] width 21 height 25
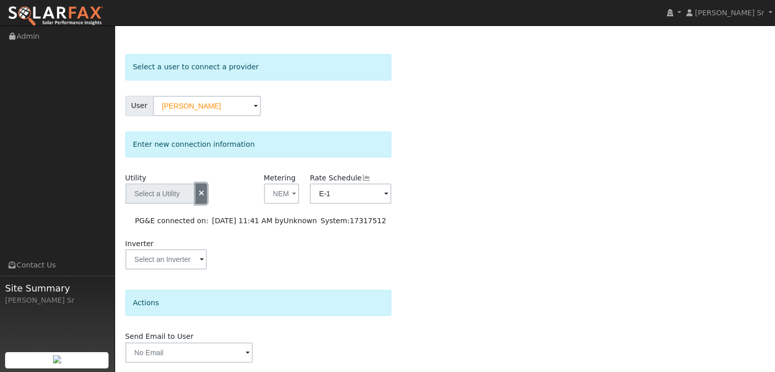
click at [200, 194] on icon "button" at bounding box center [201, 193] width 9 height 7
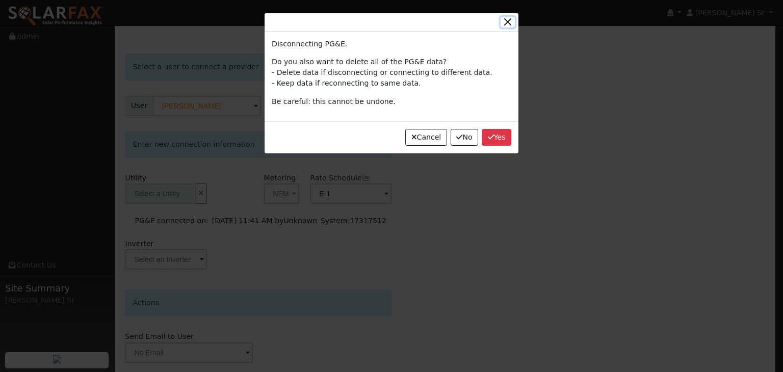
click at [511, 19] on button "button" at bounding box center [507, 22] width 14 height 11
click at [506, 19] on button "button" at bounding box center [507, 22] width 14 height 11
click at [463, 137] on button "No" at bounding box center [465, 137] width 28 height 17
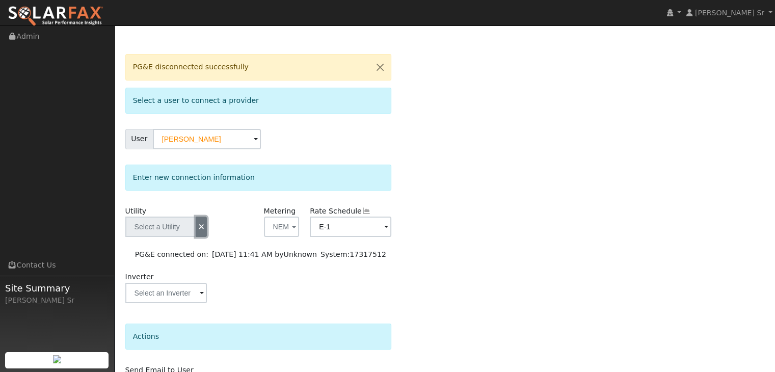
click at [199, 227] on icon "button" at bounding box center [201, 226] width 9 height 7
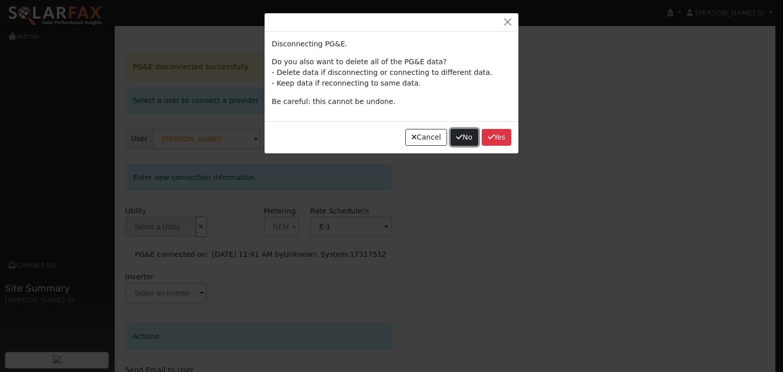
click at [463, 137] on button "No" at bounding box center [465, 137] width 28 height 17
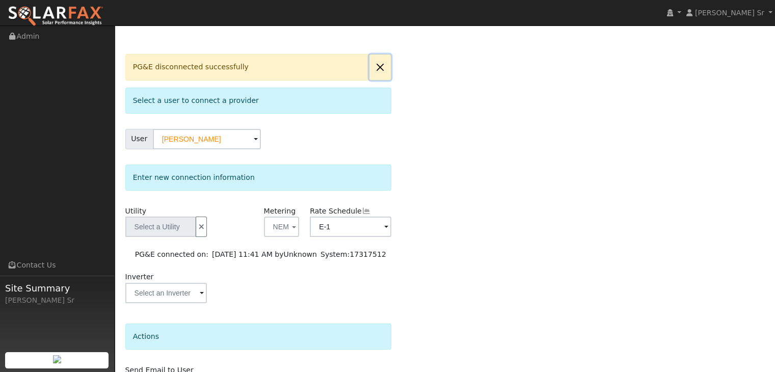
click at [377, 68] on button "button" at bounding box center [379, 67] width 21 height 25
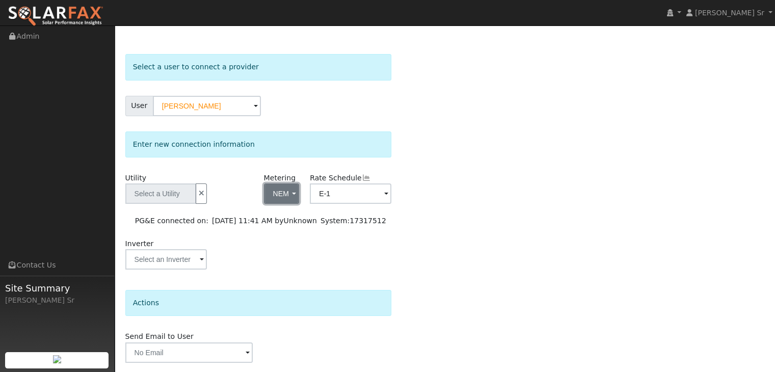
click at [293, 189] on span "button" at bounding box center [294, 194] width 4 height 11
click at [283, 223] on link "NEM" at bounding box center [299, 230] width 71 height 14
click at [293, 193] on span "button" at bounding box center [294, 194] width 4 height 11
click at [285, 217] on link "- None -" at bounding box center [299, 215] width 71 height 14
click at [386, 192] on span at bounding box center [386, 195] width 4 height 12
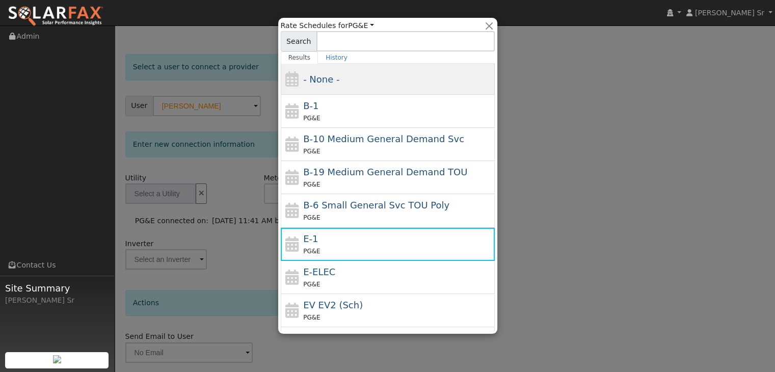
click at [386, 80] on div "- None -" at bounding box center [397, 79] width 189 height 14
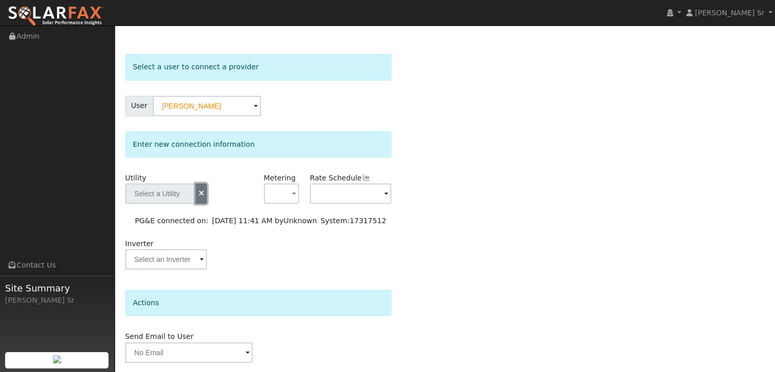
click at [204, 192] on icon "button" at bounding box center [201, 193] width 9 height 7
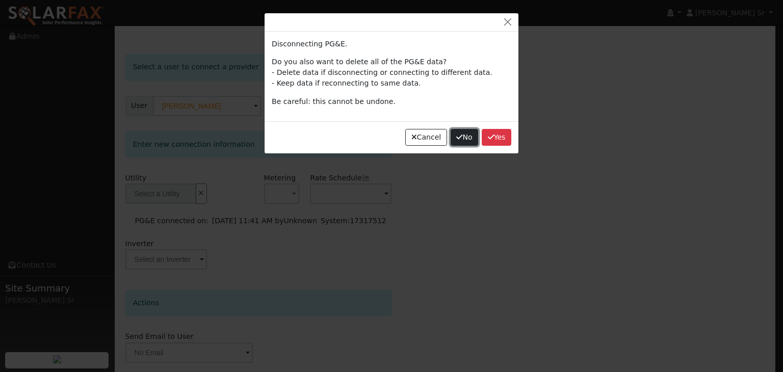
click at [468, 137] on button "No" at bounding box center [465, 137] width 28 height 17
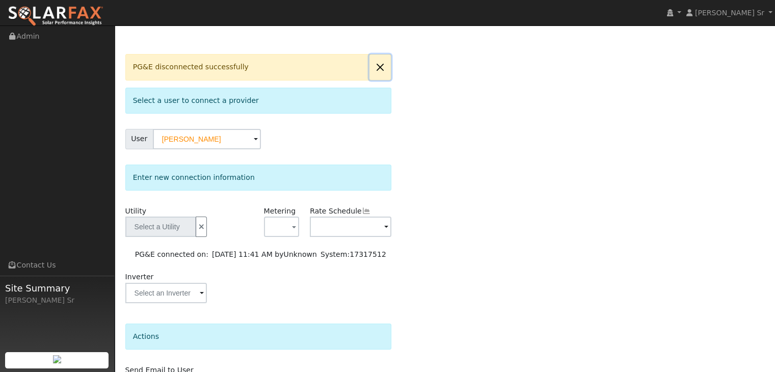
click at [380, 67] on button "button" at bounding box center [379, 67] width 21 height 25
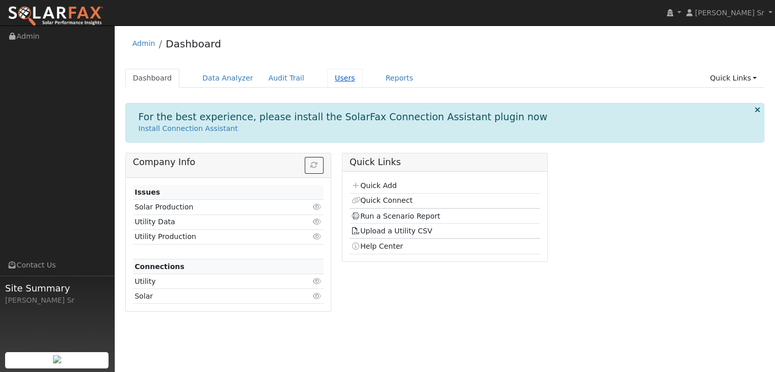
click at [327, 81] on link "Users" at bounding box center [345, 78] width 36 height 19
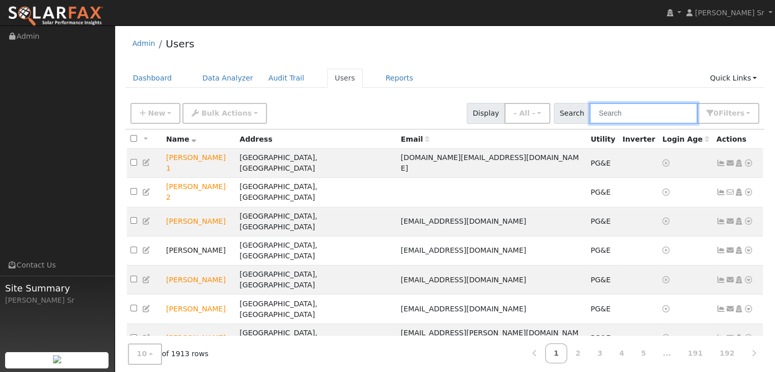
click at [624, 118] on input "text" at bounding box center [644, 113] width 108 height 21
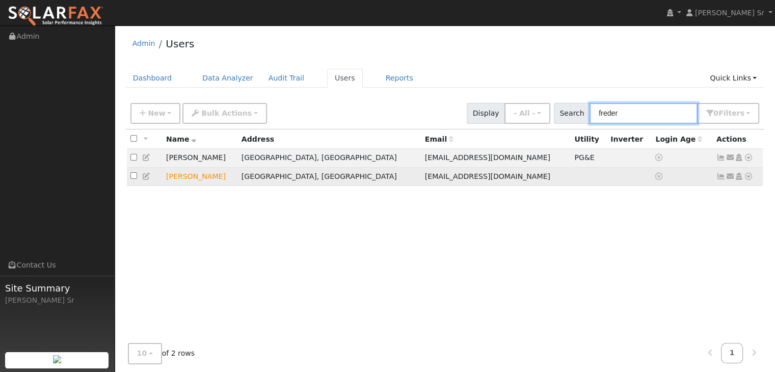
type input "freder"
click at [750, 175] on icon at bounding box center [748, 176] width 9 height 7
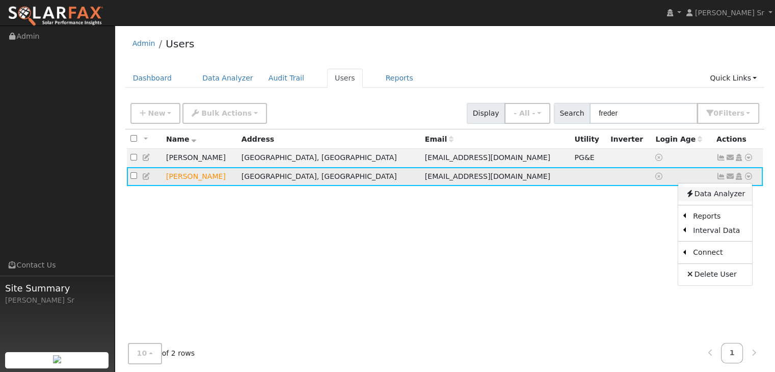
drag, startPoint x: 711, startPoint y: 195, endPoint x: 722, endPoint y: 194, distance: 10.2
click at [722, 194] on link "Data Analyzer" at bounding box center [715, 194] width 74 height 14
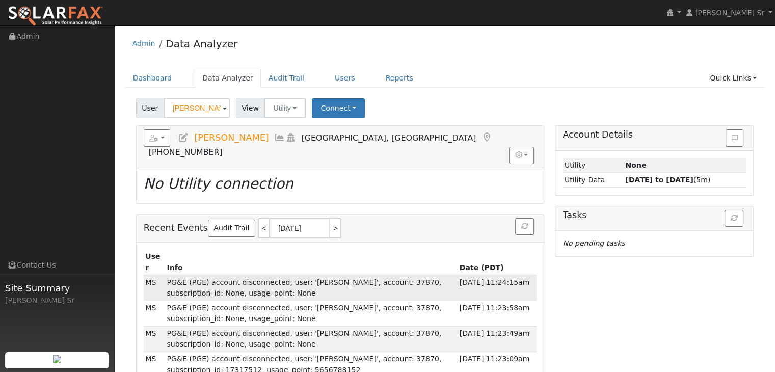
click at [457, 275] on td "PG&E (PGE) account disconnected, user: '[PERSON_NAME]', account: 37870, subscri…" at bounding box center [311, 287] width 293 height 25
click at [337, 107] on button "Connect" at bounding box center [338, 108] width 53 height 20
click at [337, 130] on link "Select a Provider" at bounding box center [352, 130] width 80 height 14
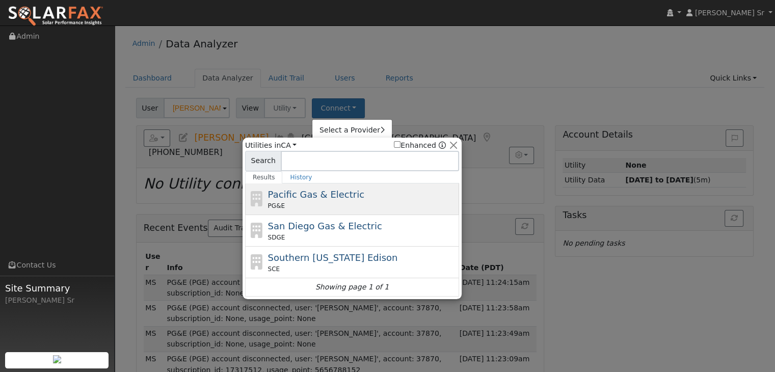
click at [330, 192] on span "Pacific Gas & Electric" at bounding box center [316, 194] width 96 height 11
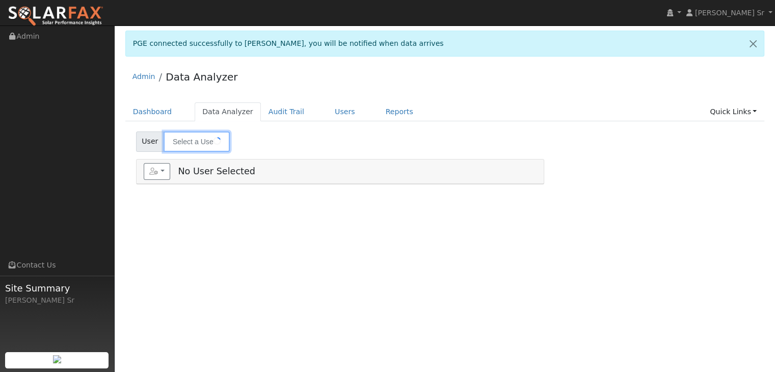
type input "[PERSON_NAME]"
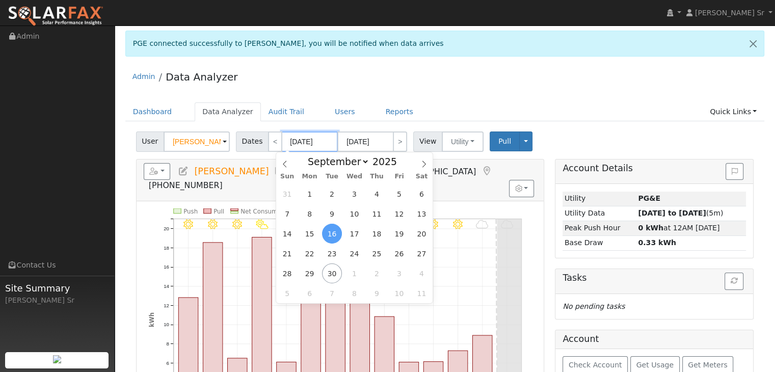
click at [299, 139] on input "[DATE]" at bounding box center [310, 141] width 56 height 20
click at [309, 195] on span "1" at bounding box center [310, 194] width 20 height 20
type input "[DATE]"
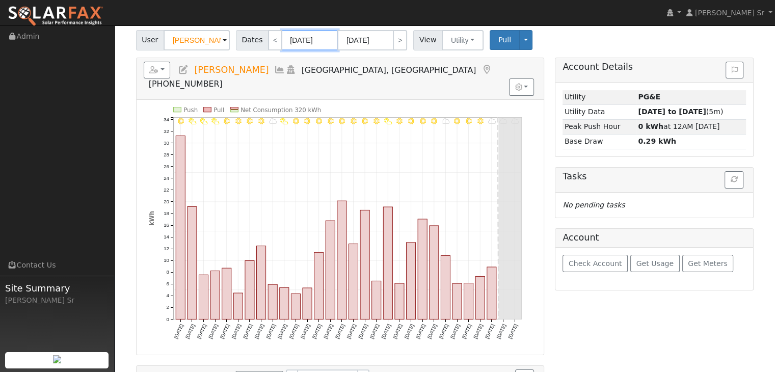
scroll to position [102, 0]
click at [653, 259] on span "Get Usage" at bounding box center [655, 263] width 37 height 8
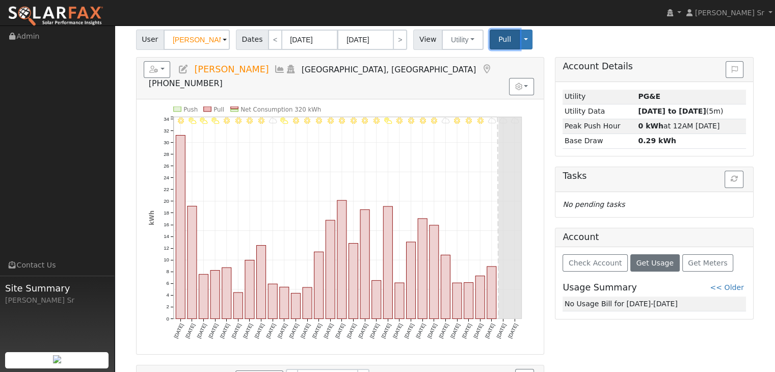
click at [505, 37] on button "Pull" at bounding box center [505, 40] width 30 height 20
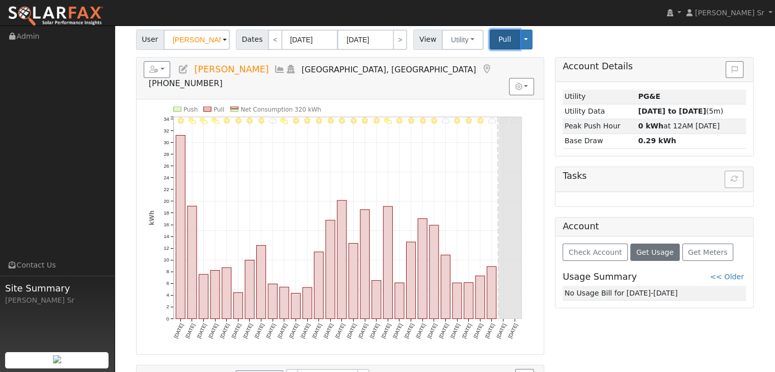
click at [498, 37] on span "Pull" at bounding box center [504, 39] width 13 height 8
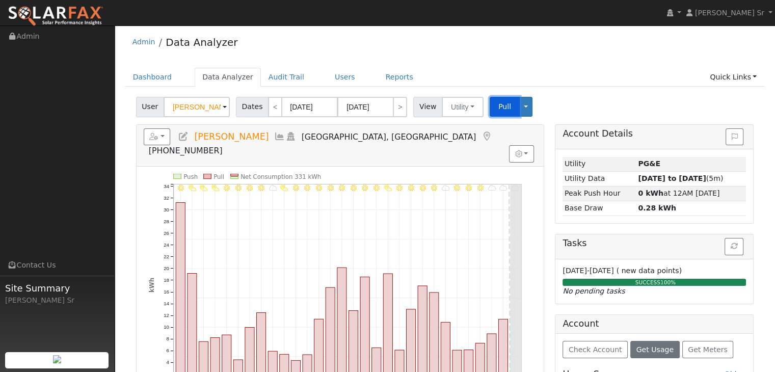
scroll to position [31, 0]
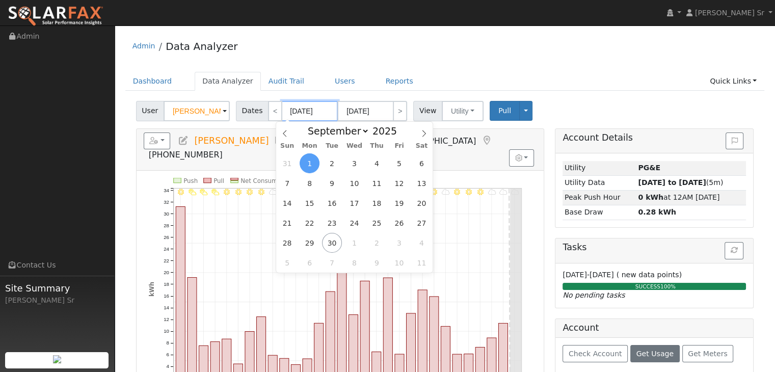
click at [286, 107] on input "[DATE]" at bounding box center [310, 111] width 56 height 20
click at [290, 110] on input "[DATE]" at bounding box center [310, 111] width 56 height 20
type input "0/01/2025"
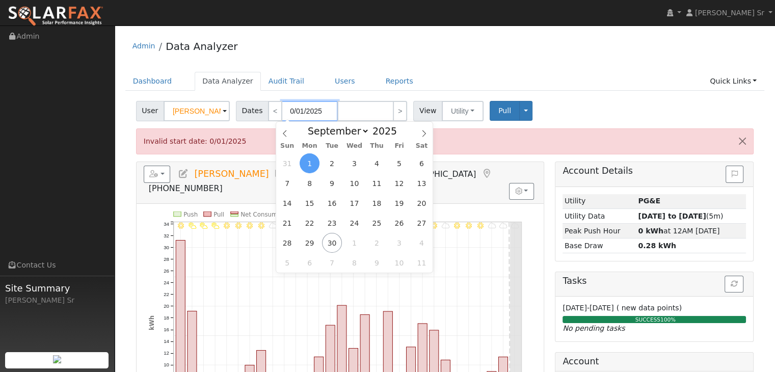
type input "[DATE]"
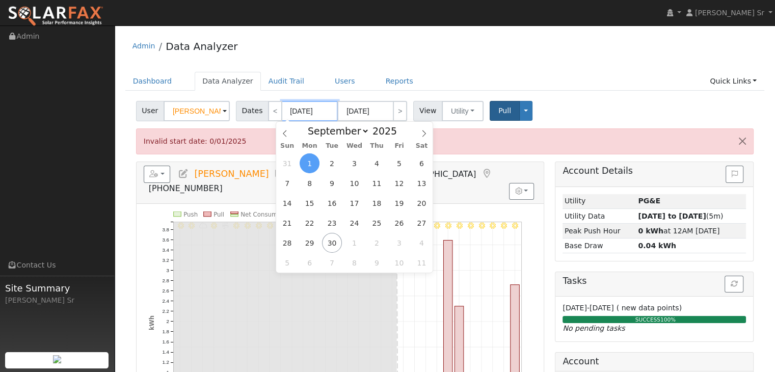
type input "[DATE]"
click at [499, 112] on span "Pull" at bounding box center [504, 111] width 13 height 8
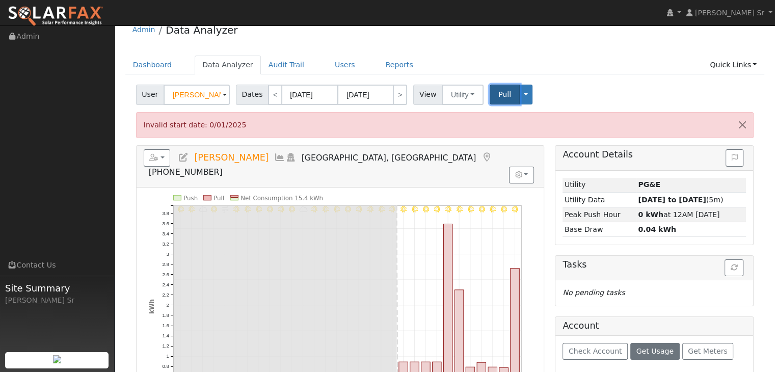
scroll to position [47, 0]
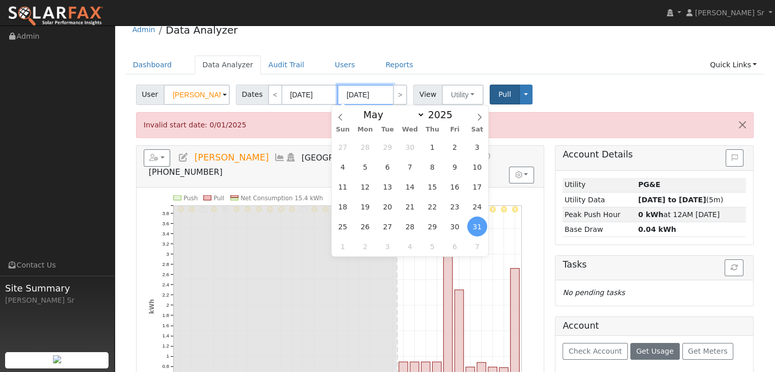
drag, startPoint x: 349, startPoint y: 92, endPoint x: 342, endPoint y: 92, distance: 6.6
click at [342, 92] on input "05/31/2025" at bounding box center [365, 95] width 56 height 20
type input "10/01/2025"
click at [580, 72] on ul "Dashboard Data Analyzer Audit Trail Users Reports Quick Links Quick Add Quick C…" at bounding box center [445, 65] width 640 height 19
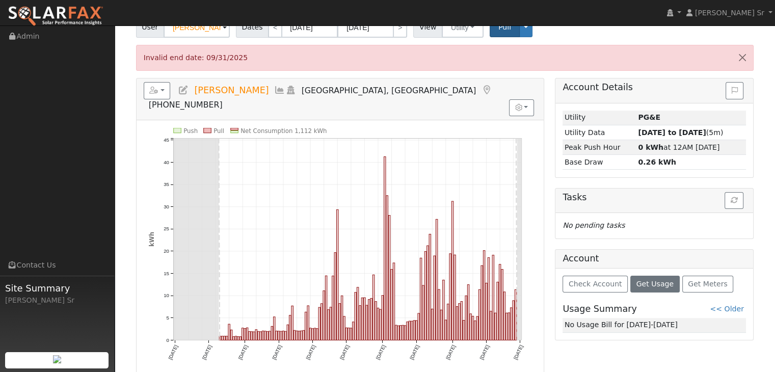
scroll to position [116, 0]
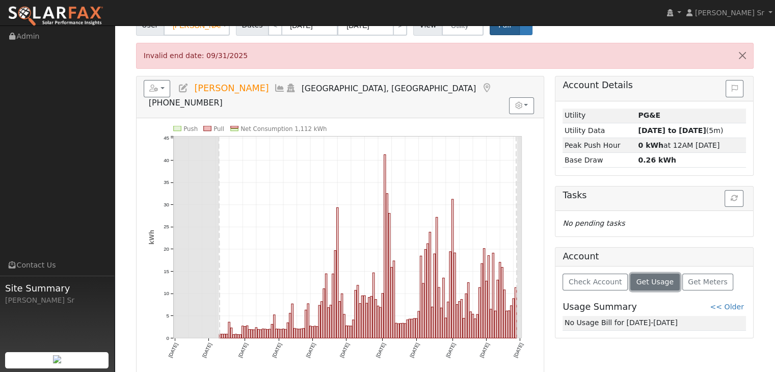
click at [647, 278] on span "Get Usage" at bounding box center [655, 282] width 37 height 8
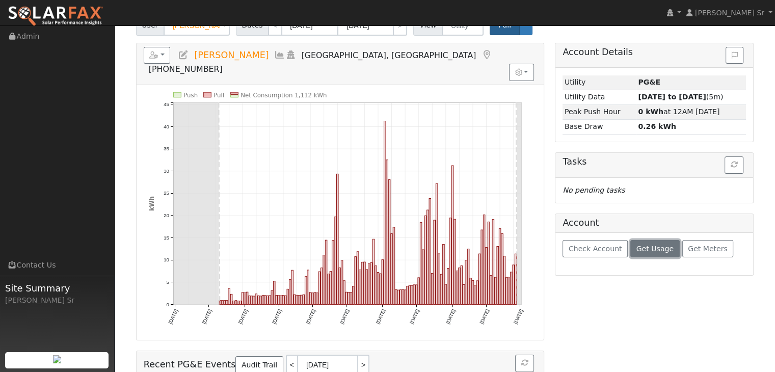
click at [652, 246] on span "Get Usage" at bounding box center [655, 249] width 37 height 8
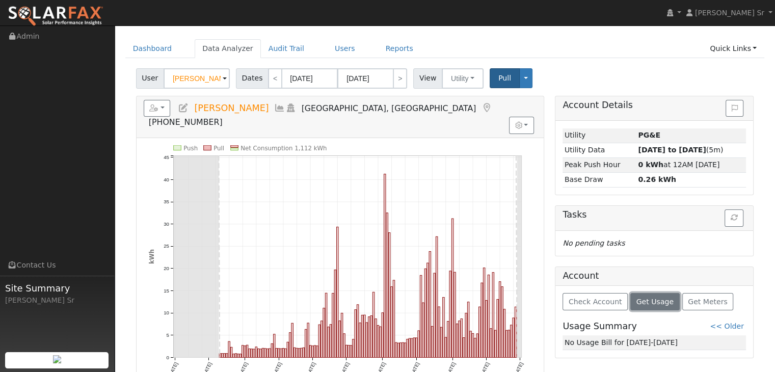
scroll to position [0, 0]
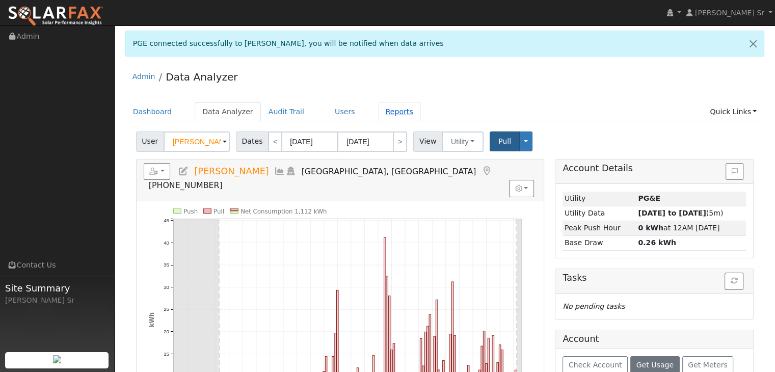
click at [378, 113] on link "Reports" at bounding box center [399, 111] width 43 height 19
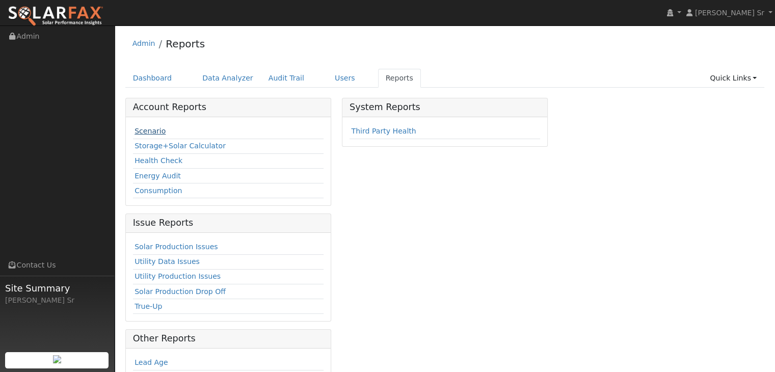
click at [151, 130] on link "Scenario" at bounding box center [150, 131] width 31 height 8
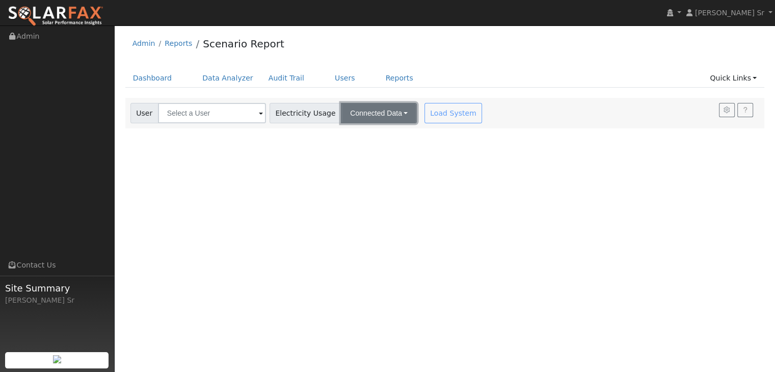
click at [390, 113] on button "Connected Data" at bounding box center [379, 113] width 76 height 20
click at [369, 133] on link "Connected Data" at bounding box center [379, 135] width 72 height 14
click at [439, 114] on div "Load System" at bounding box center [454, 113] width 64 height 20
click at [259, 113] on span at bounding box center [261, 114] width 4 height 12
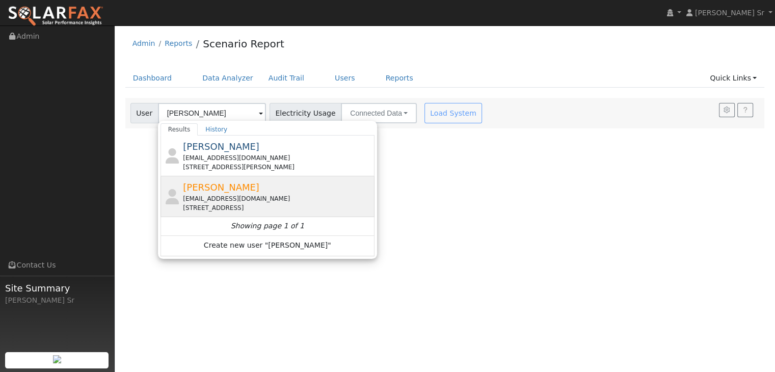
click at [243, 192] on div "[PERSON_NAME] [PERSON_NAME][EMAIL_ADDRESS][DOMAIN_NAME] [STREET_ADDRESS]" at bounding box center [277, 196] width 189 height 32
type input "[PERSON_NAME]"
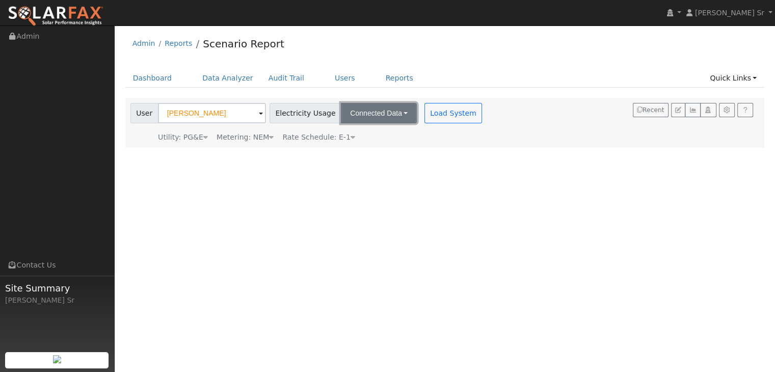
drag, startPoint x: 388, startPoint y: 113, endPoint x: 371, endPoint y: 114, distance: 17.4
click at [371, 114] on button "Connected Data" at bounding box center [379, 113] width 76 height 20
click at [754, 78] on link "Quick Links" at bounding box center [733, 78] width 62 height 19
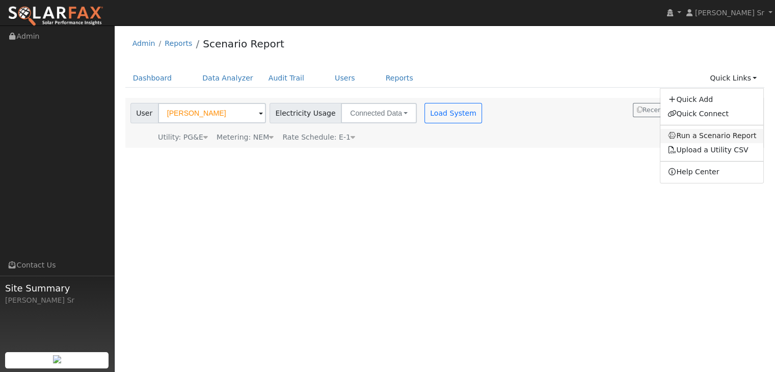
click at [726, 138] on link "Run a Scenario Report" at bounding box center [711, 136] width 103 height 14
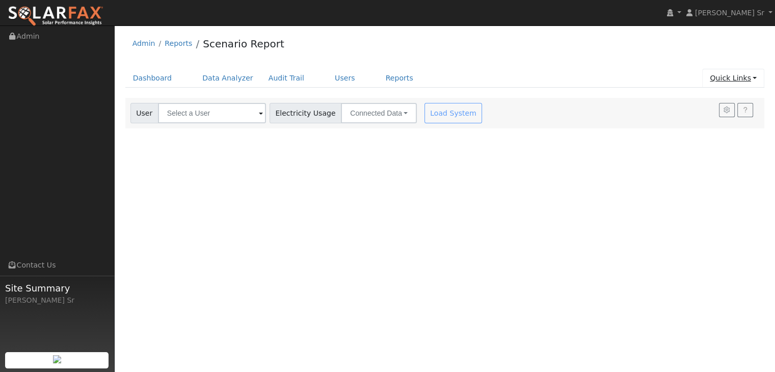
click at [756, 76] on link "Quick Links" at bounding box center [733, 78] width 62 height 19
